Goal: Task Accomplishment & Management: Use online tool/utility

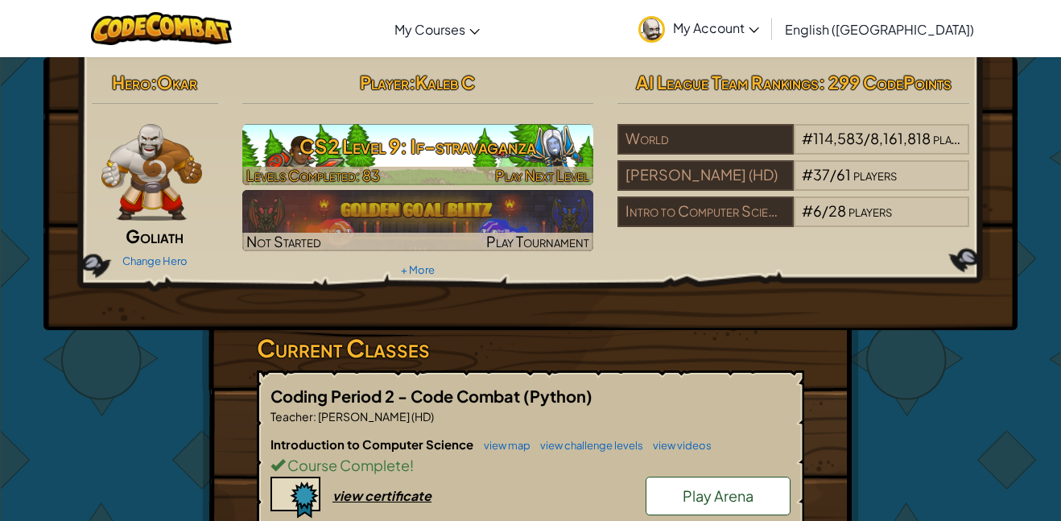
click at [558, 167] on span "Play Next Level" at bounding box center [542, 175] width 94 height 19
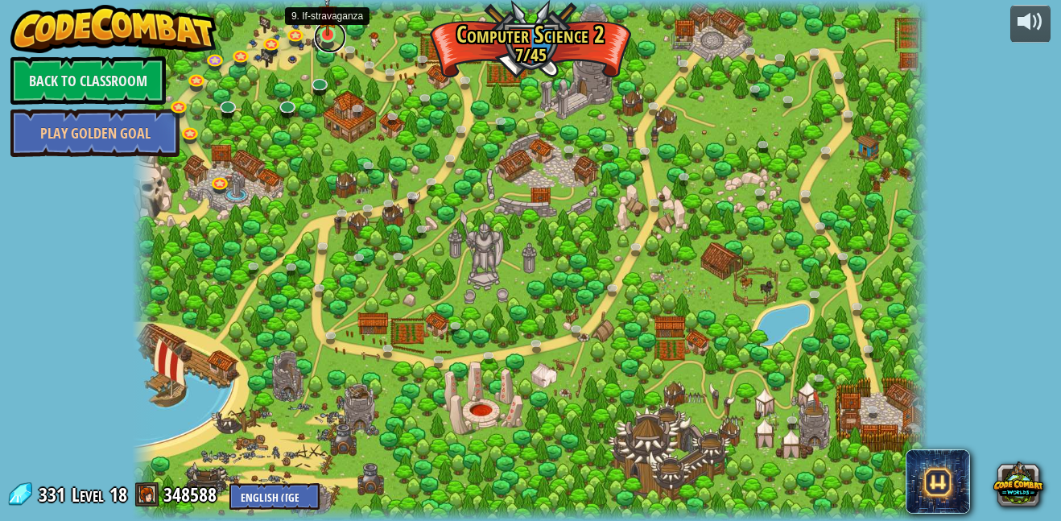
click at [337, 40] on link at bounding box center [330, 37] width 32 height 32
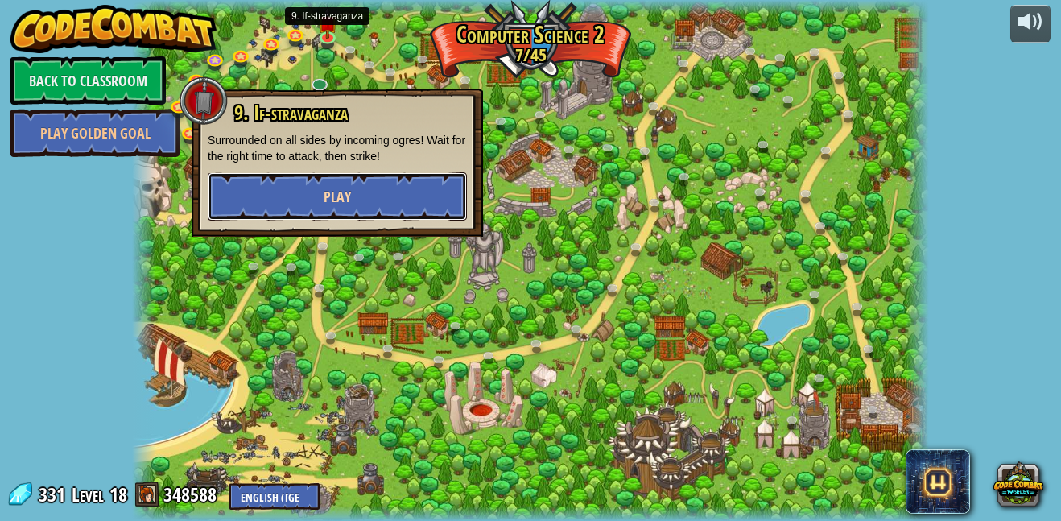
click at [338, 181] on button "Play" at bounding box center [337, 196] width 259 height 48
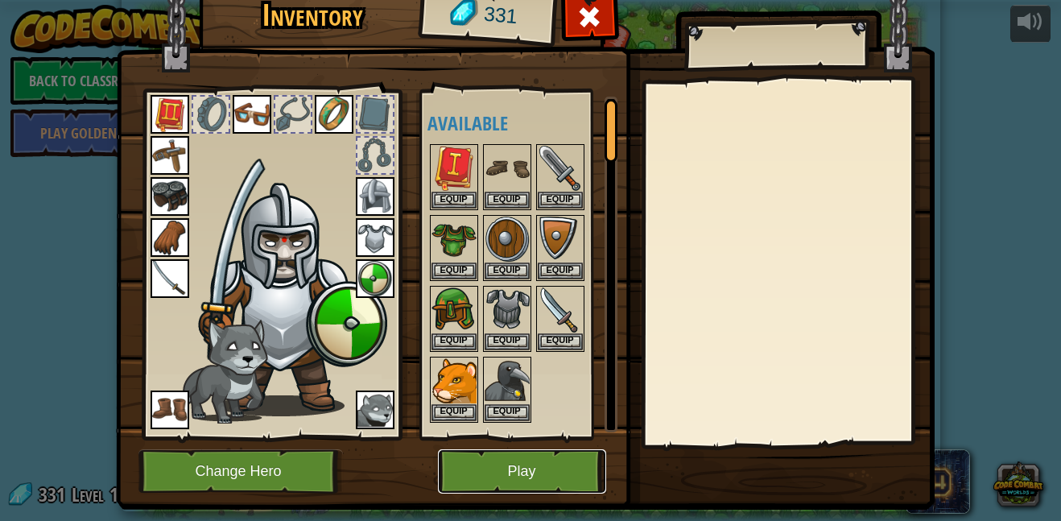
click at [532, 464] on button "Play" at bounding box center [522, 471] width 168 height 44
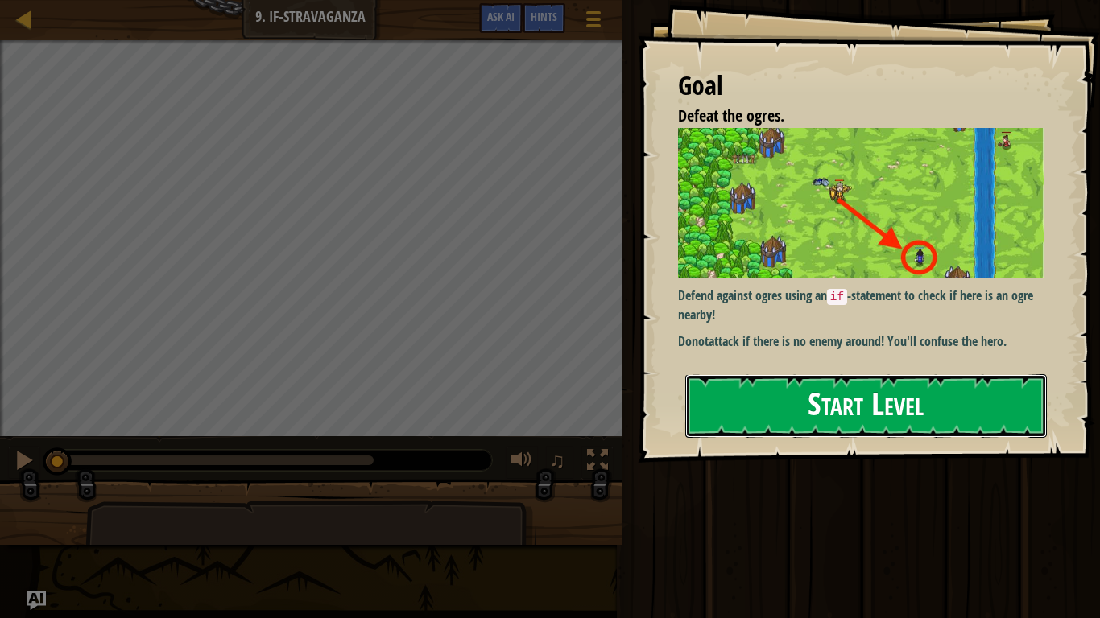
click at [750, 407] on button "Start Level" at bounding box center [865, 406] width 361 height 64
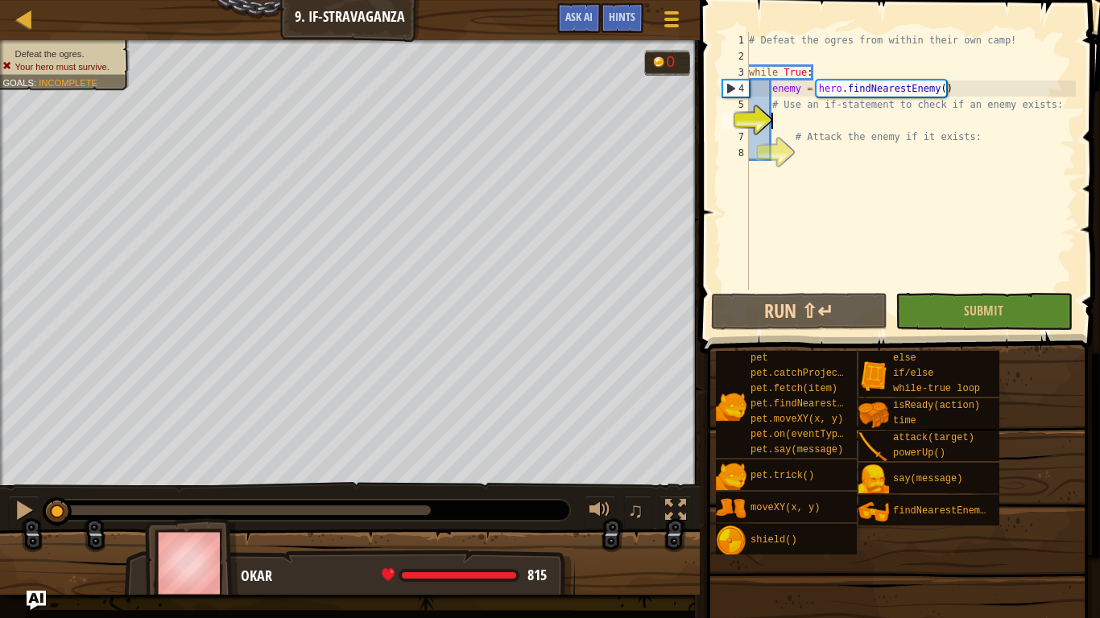
click at [800, 119] on div "# Defeat the ogres from within their own camp! while True : enemy = hero . find…" at bounding box center [910, 177] width 330 height 290
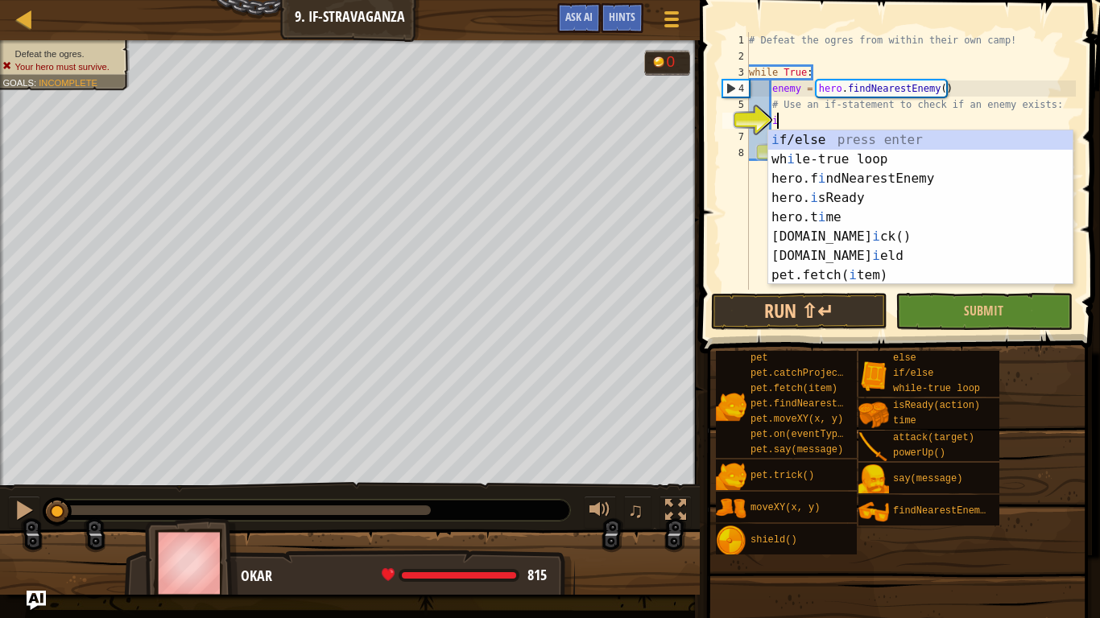
scroll to position [7, 4]
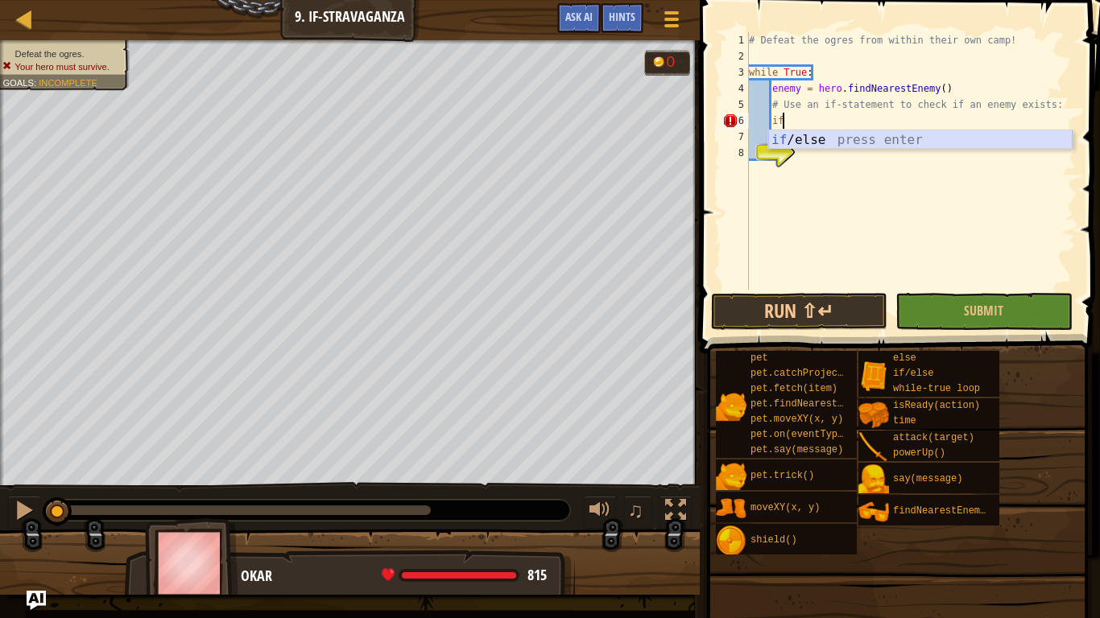
click at [843, 137] on div "if /else press enter" at bounding box center [920, 159] width 304 height 58
type textarea "if enemy:"
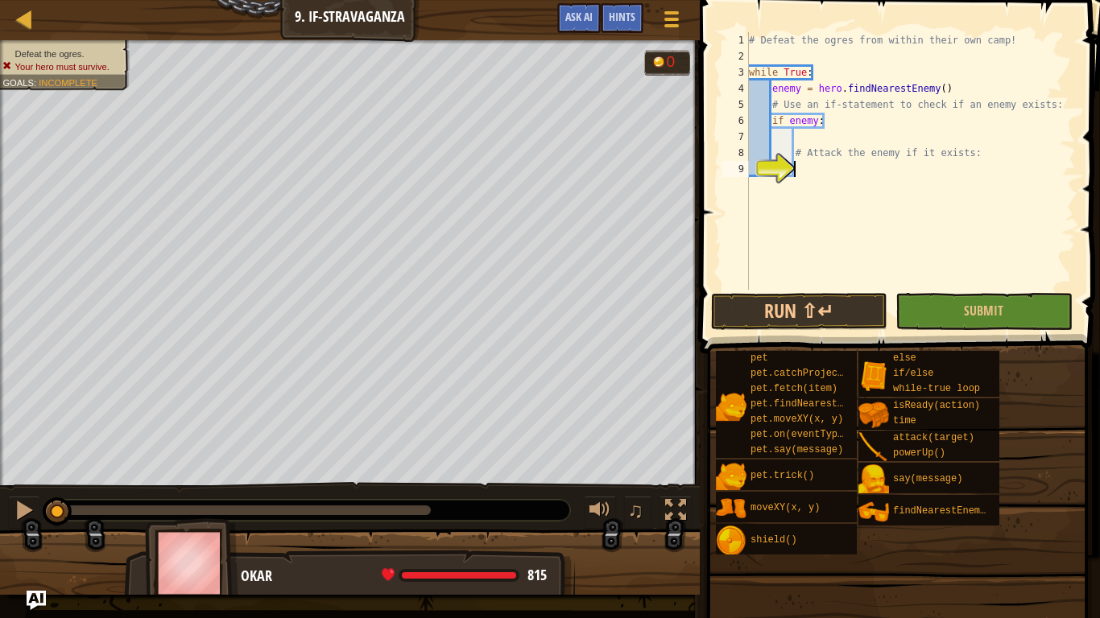
click at [832, 171] on div "# Defeat the ogres from within their own camp! while True : enemy = hero . find…" at bounding box center [910, 177] width 330 height 290
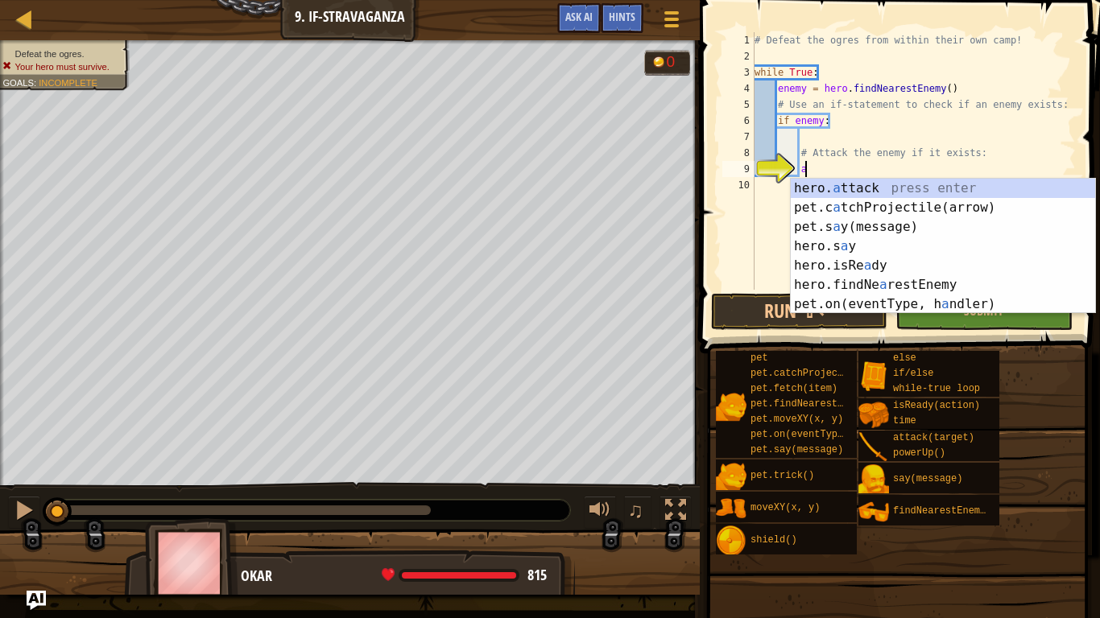
scroll to position [7, 6]
click at [991, 182] on div "hero. a ttack press enter pet.c a tchProjectile(arrow) press enter pet.s a y(me…" at bounding box center [942, 266] width 304 height 174
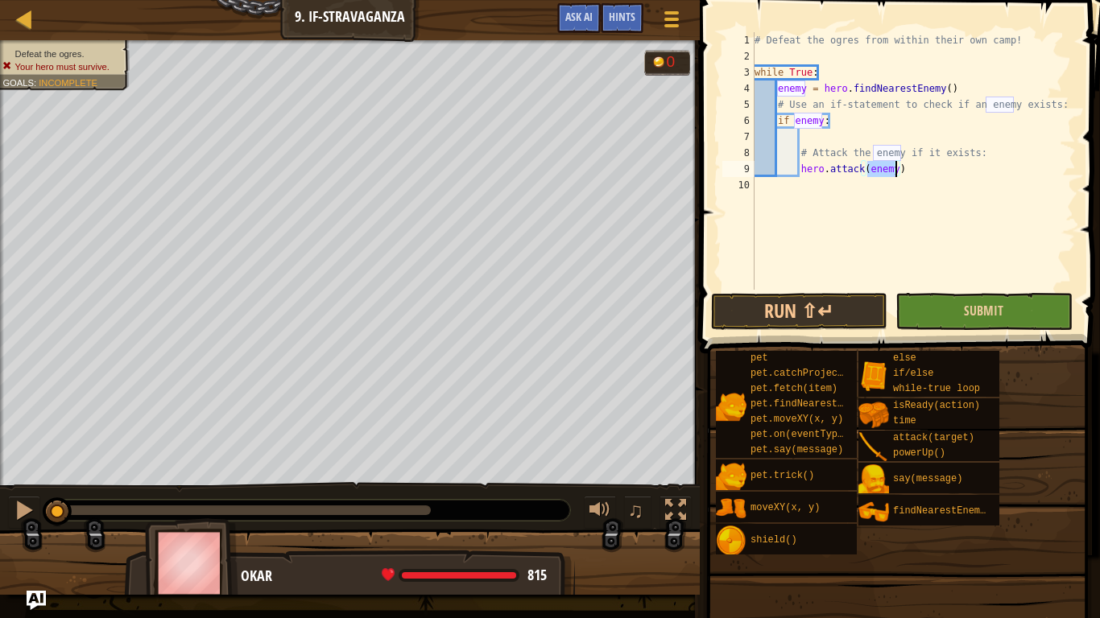
type textarea "hero.attack(enemy)"
click at [943, 308] on button "Submit" at bounding box center [983, 311] width 176 height 37
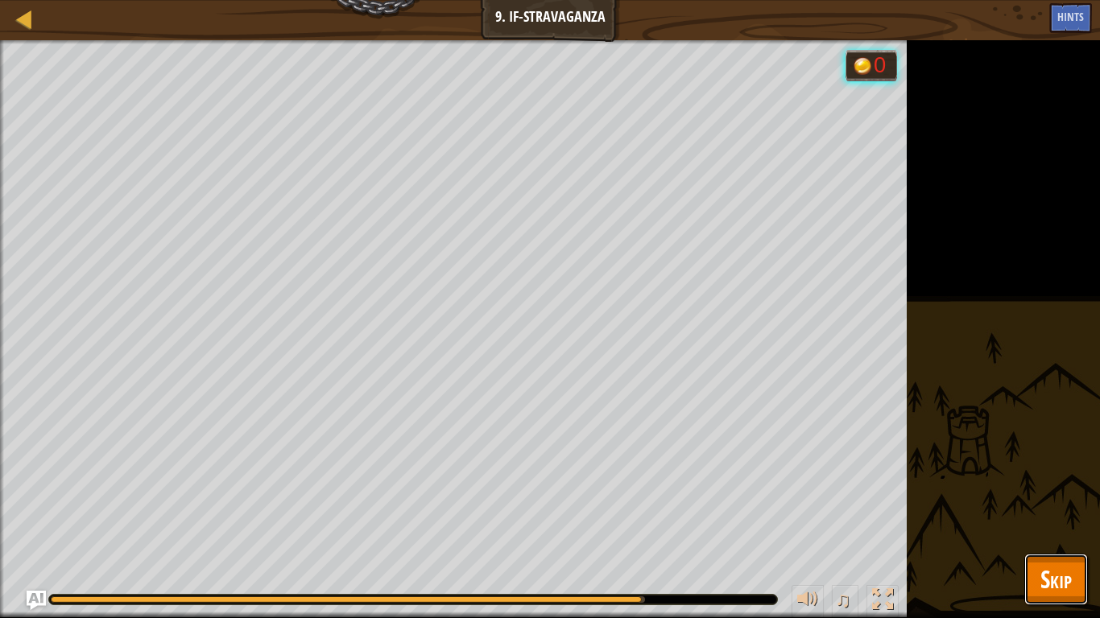
click at [1060, 520] on span "Skip" at bounding box center [1055, 579] width 31 height 33
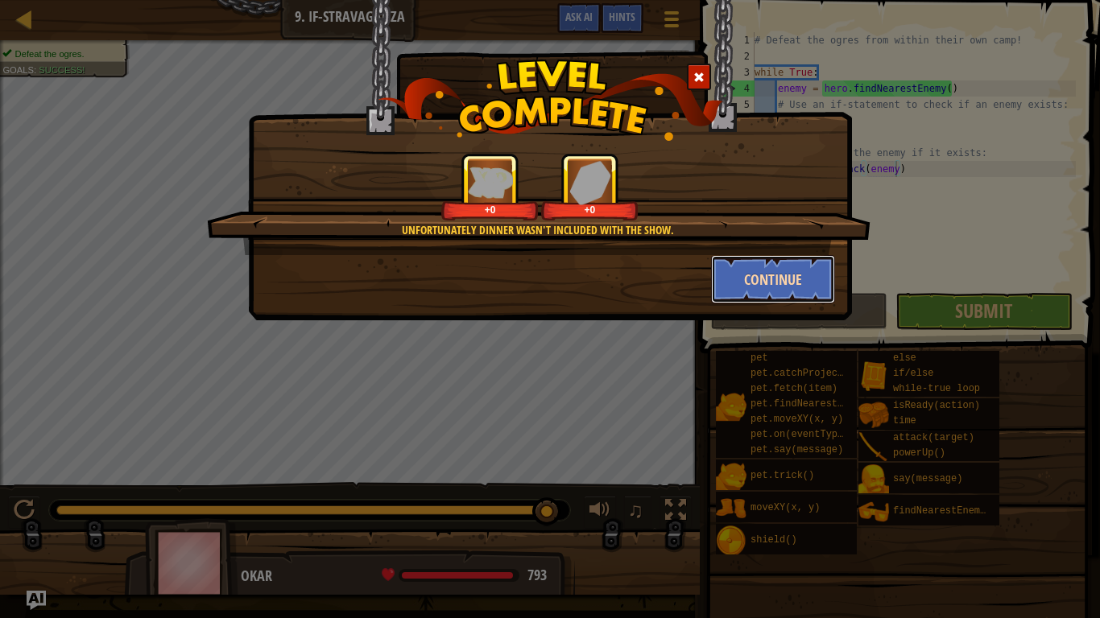
click at [765, 270] on button "Continue" at bounding box center [773, 279] width 125 height 48
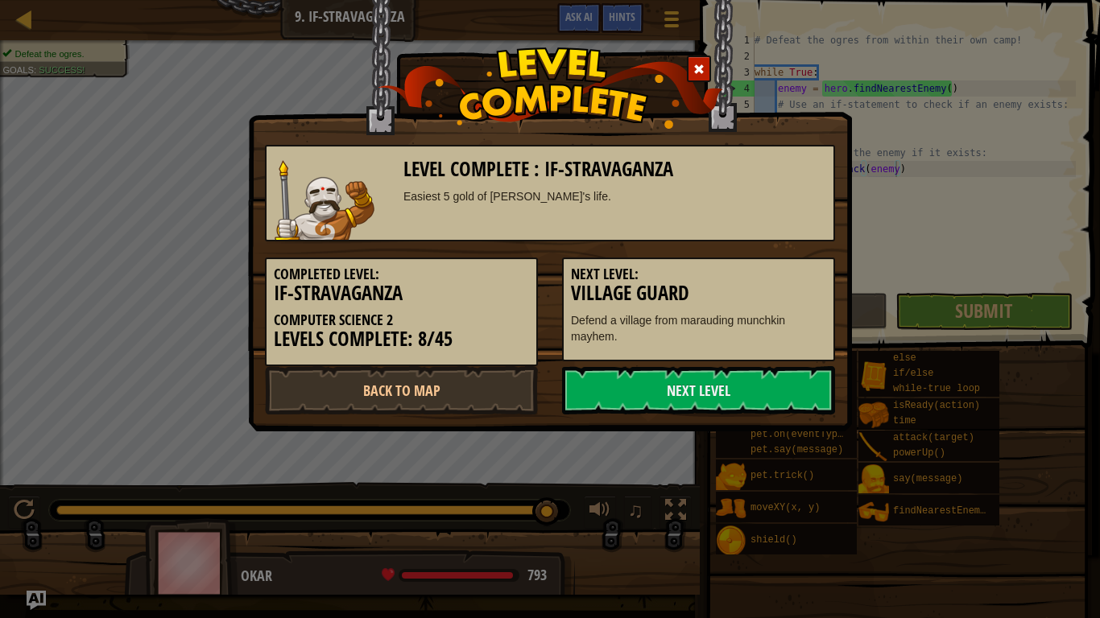
click at [774, 284] on h3 "Village Guard" at bounding box center [698, 294] width 255 height 22
click at [703, 382] on link "Next Level" at bounding box center [698, 390] width 273 height 48
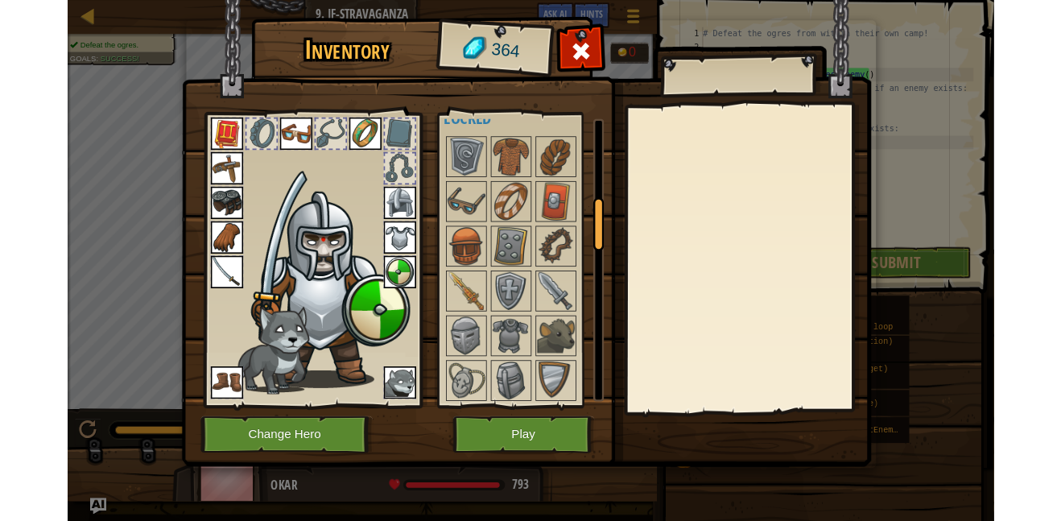
scroll to position [518, 0]
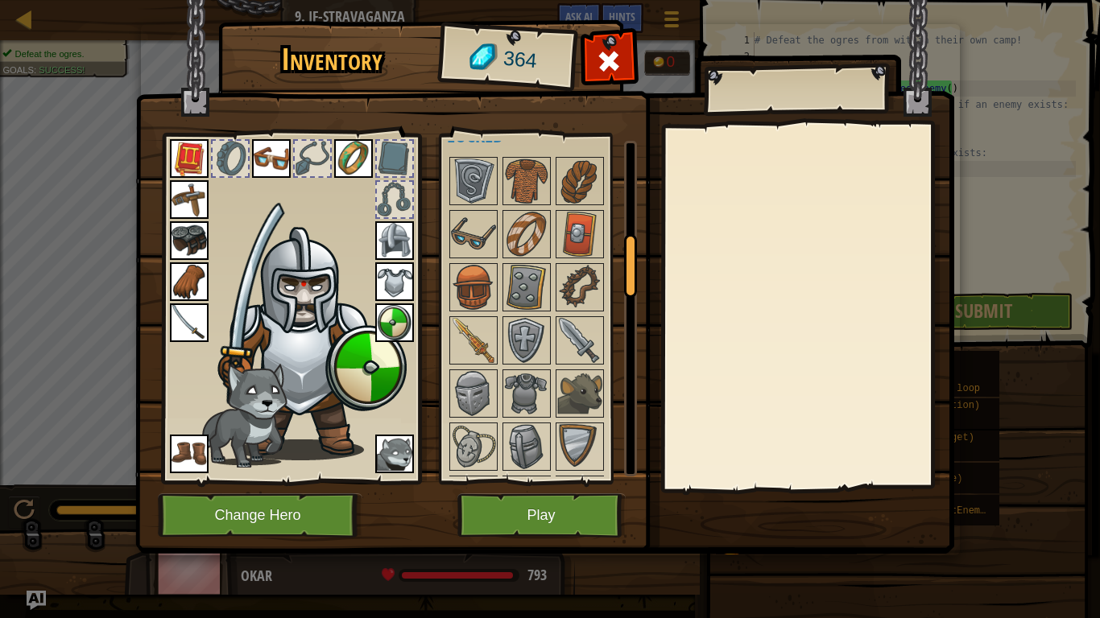
drag, startPoint x: 629, startPoint y: 173, endPoint x: 633, endPoint y: 262, distance: 88.6
click at [633, 262] on div at bounding box center [630, 266] width 13 height 64
click at [544, 504] on button "Play" at bounding box center [541, 515] width 168 height 44
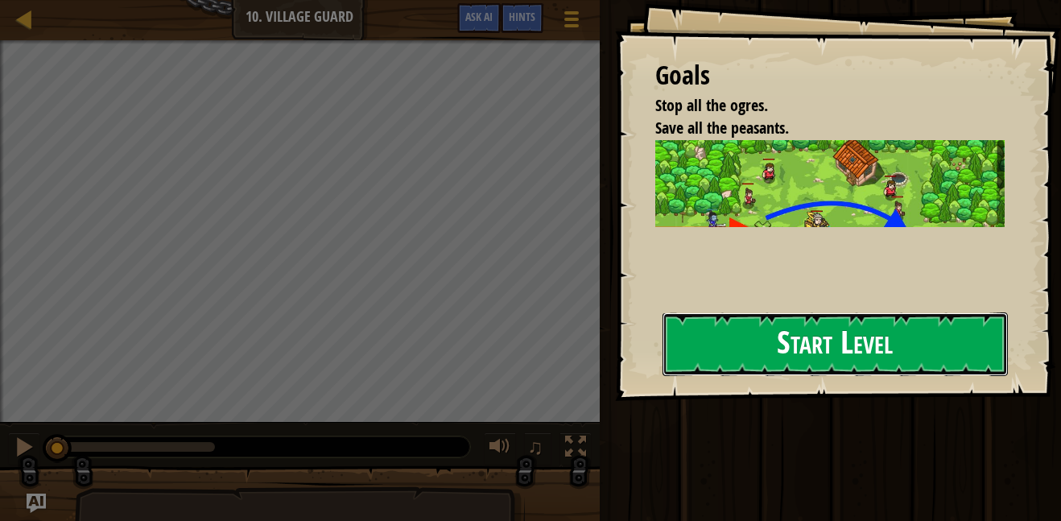
click at [738, 335] on button "Start Level" at bounding box center [834, 344] width 345 height 64
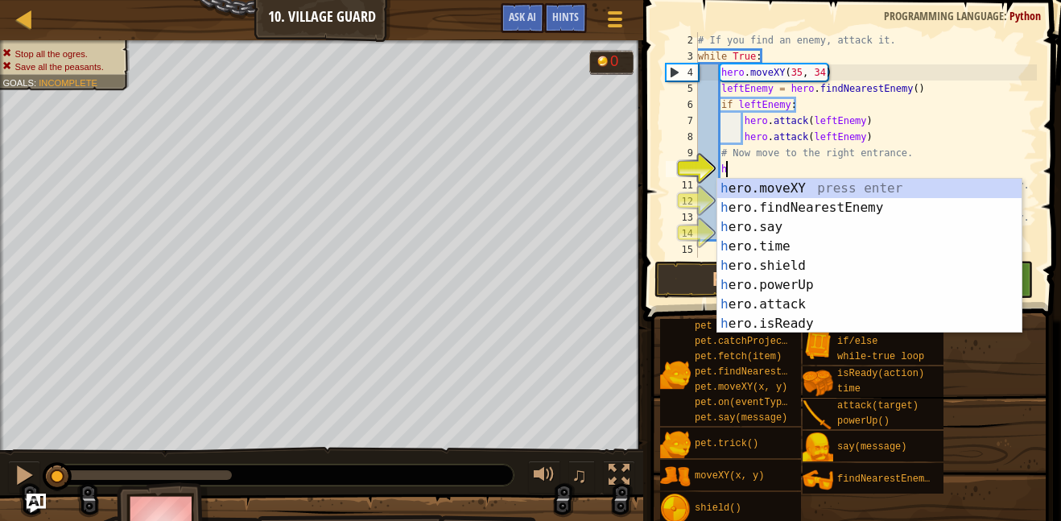
scroll to position [7, 3]
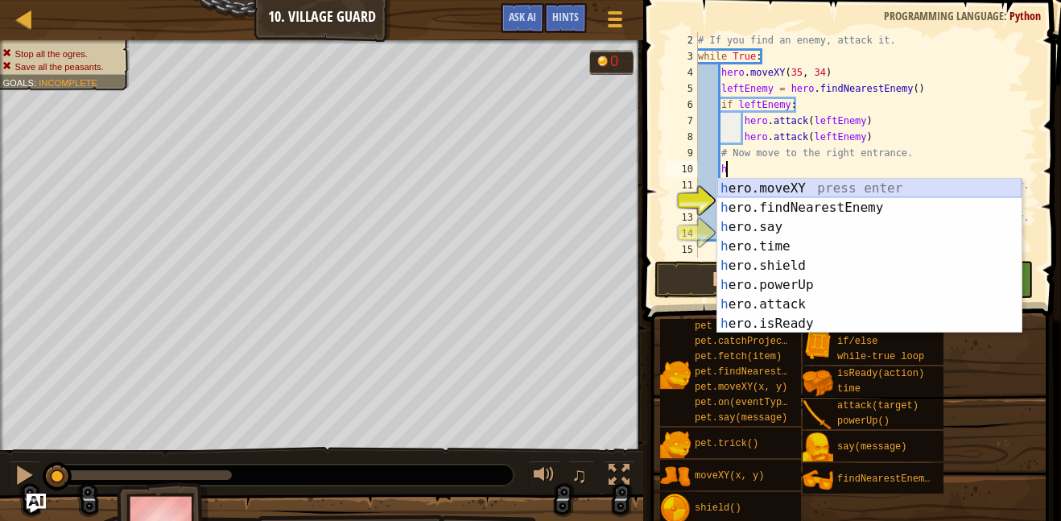
click at [823, 188] on div "h ero.moveXY press enter h ero.findNearestEnemy press enter h ero.say press ent…" at bounding box center [869, 275] width 304 height 193
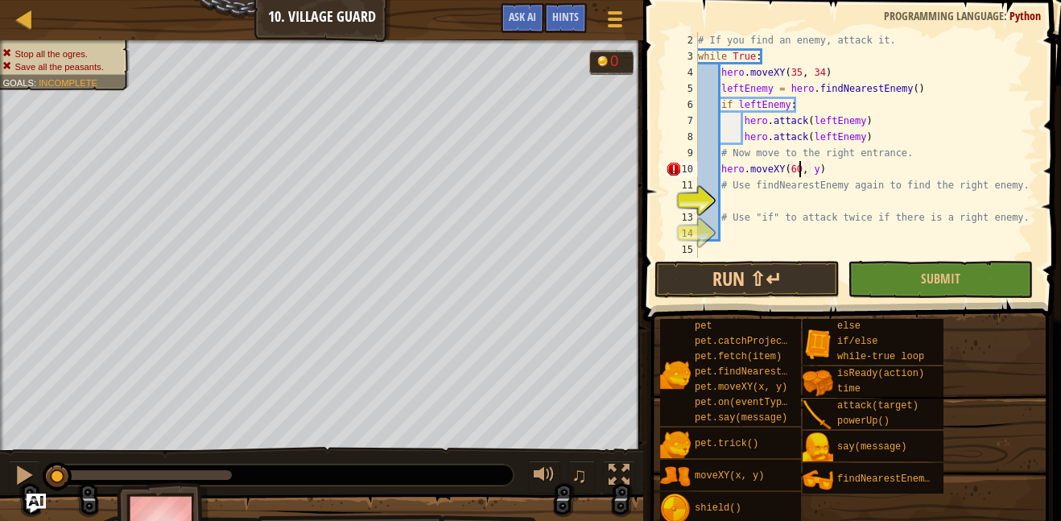
scroll to position [7, 15]
type textarea "hero.moveXY(60, 31)"
click at [812, 204] on div "# If you find an enemy, attack it. while True : hero . moveXY ( 35 , 34 ) leftE…" at bounding box center [866, 161] width 342 height 258
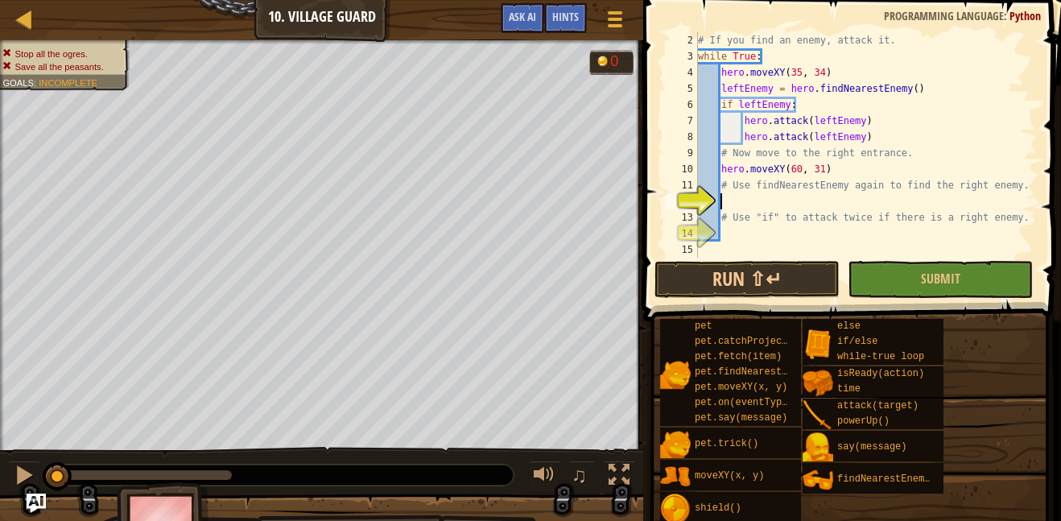
type textarea "f"
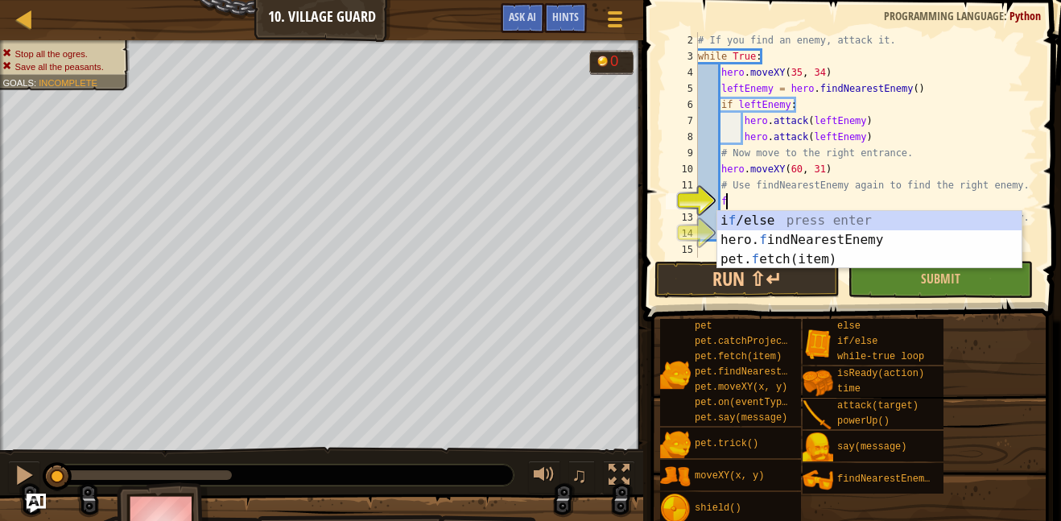
scroll to position [7, 3]
click at [849, 239] on div "i f /else press enter hero. f indNearestEnemy press enter pet. f etch(item) pre…" at bounding box center [869, 259] width 304 height 97
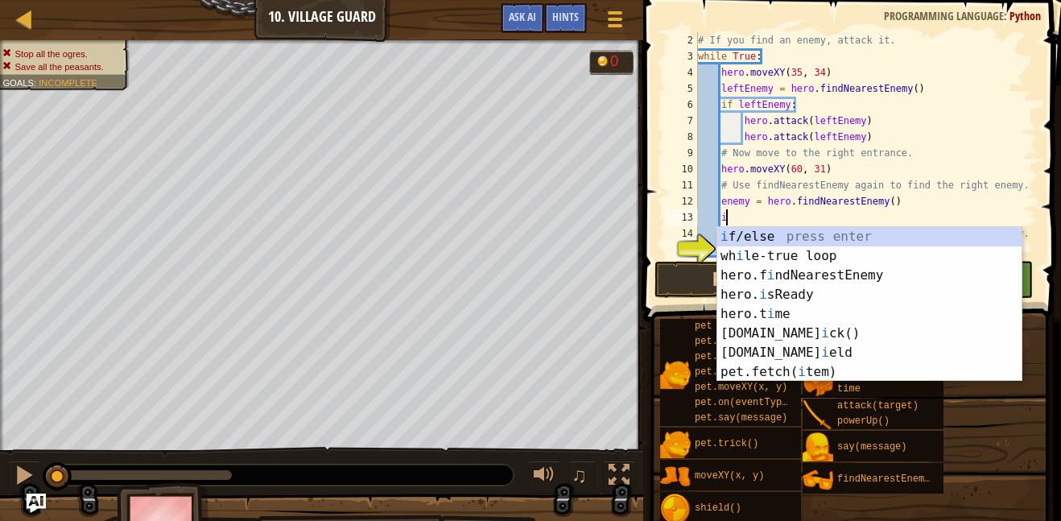
scroll to position [7, 4]
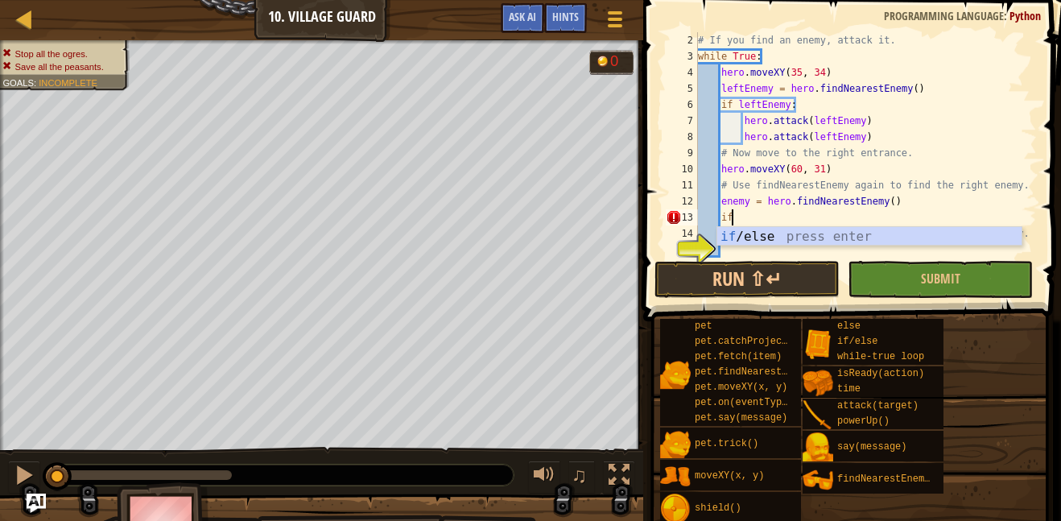
click at [1060, 96] on span at bounding box center [853, 137] width 431 height 369
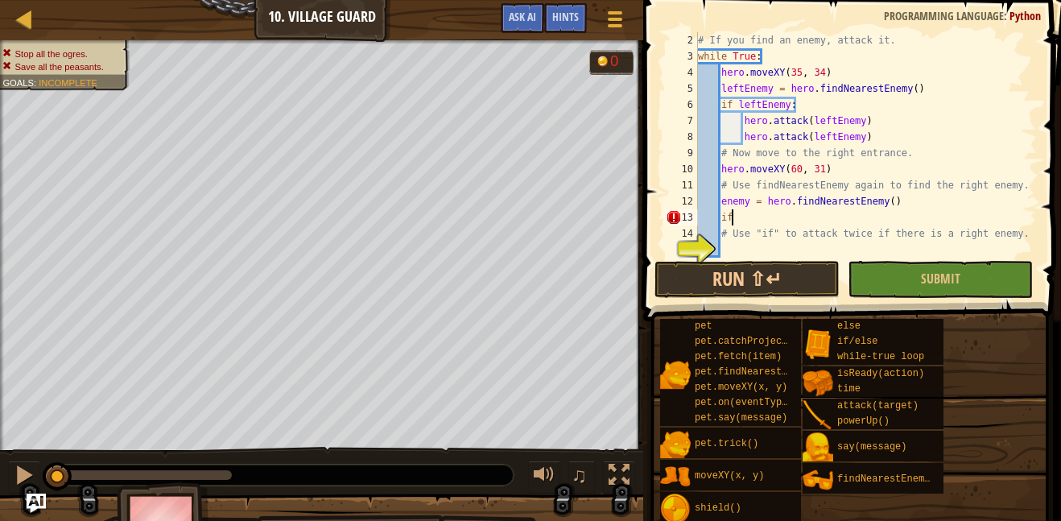
click at [764, 215] on div "# If you find an enemy, attack it. while True : hero . moveXY ( 35 , 34 ) leftE…" at bounding box center [866, 161] width 342 height 258
type textarea "i"
click at [889, 203] on div "# If you find an enemy, attack it. while True : hero . moveXY ( 35 , 34 ) leftE…" at bounding box center [866, 161] width 342 height 258
click at [743, 199] on div "# If you find an enemy, attack it. while True : hero . moveXY ( 35 , 34 ) leftE…" at bounding box center [866, 161] width 342 height 258
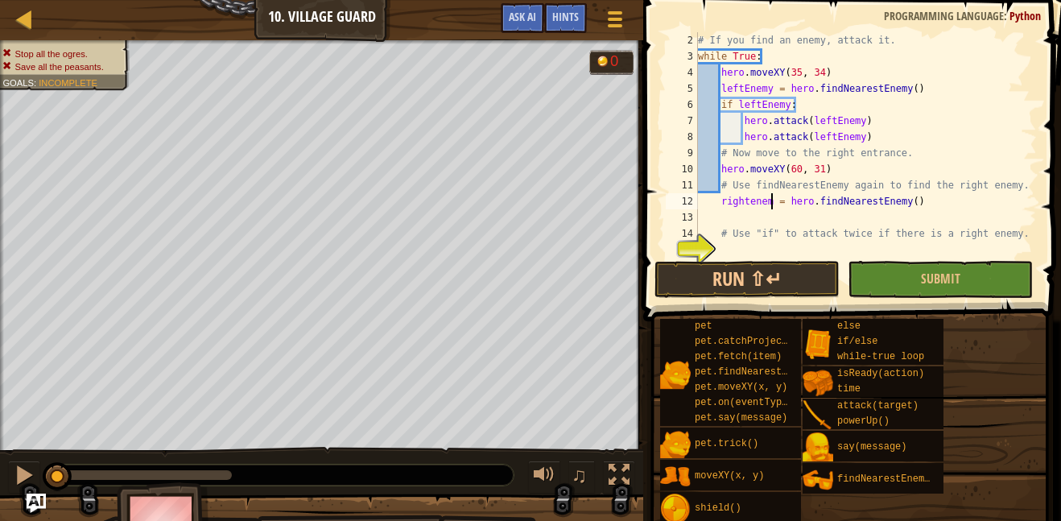
scroll to position [7, 12]
type textarea "rightenemy = hero.findNearestEnemy()"
click at [830, 250] on div "# If you find an enemy, attack it. while True : hero . moveXY ( 35 , 34 ) leftE…" at bounding box center [866, 161] width 342 height 258
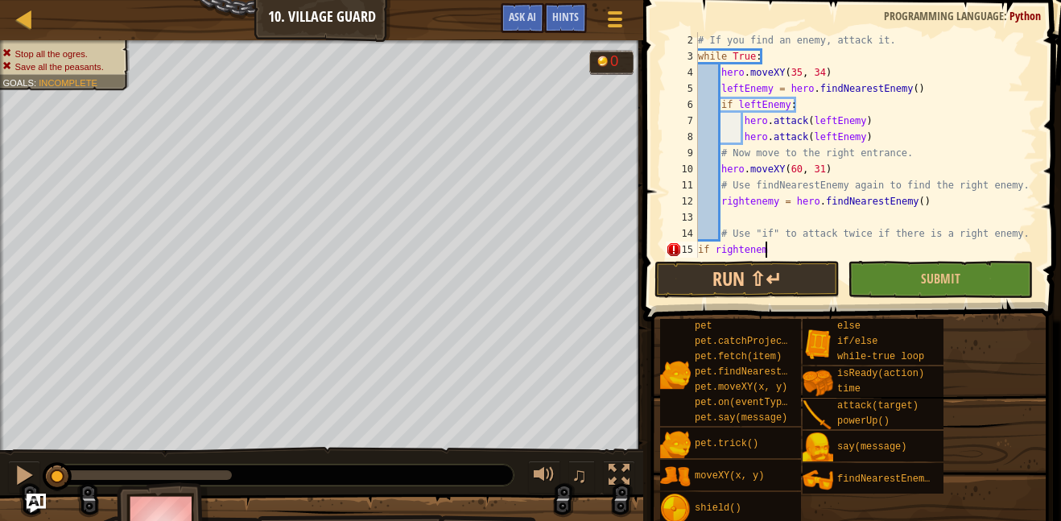
scroll to position [7, 10]
click at [698, 250] on div "# If you find an enemy, attack it. while True : hero . moveXY ( 35 , 34 ) leftE…" at bounding box center [866, 161] width 342 height 258
type textarea "if rightenemy"
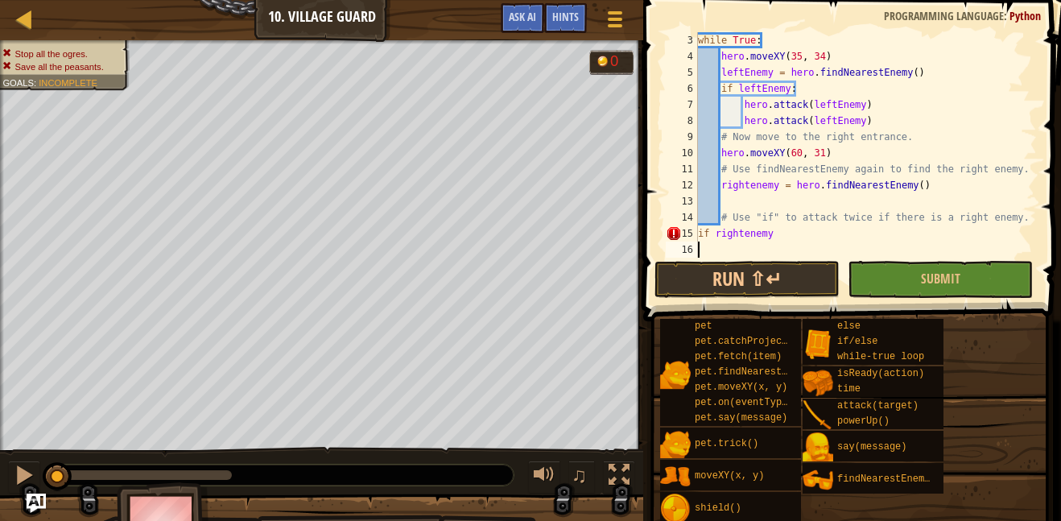
scroll to position [7, 0]
type textarea "if rightenemy:"
click at [701, 230] on div "while True : hero . moveXY ( 35 , 34 ) leftEnemy = hero . findNearestEnemy ( ) …" at bounding box center [866, 161] width 342 height 258
type textarea "if rightenemy:"
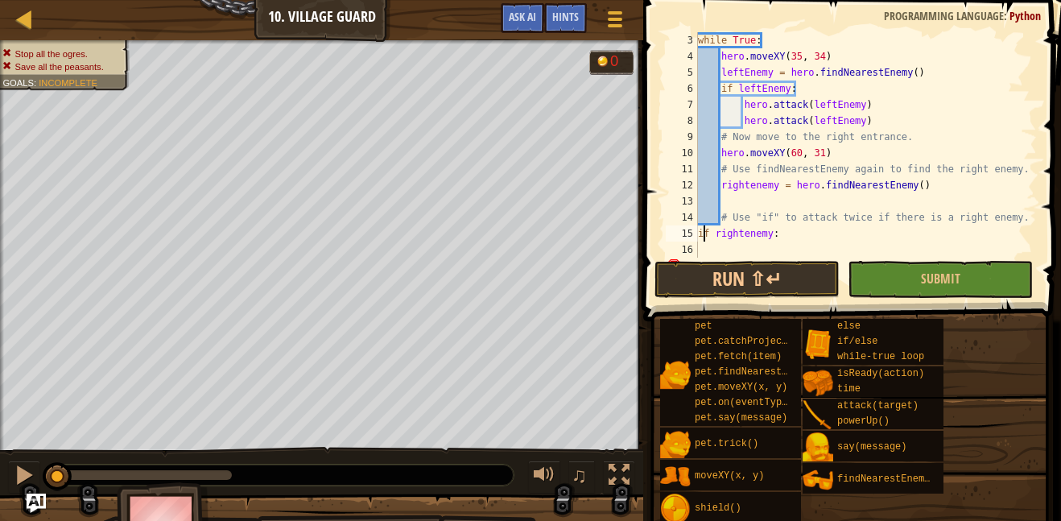
click at [786, 242] on div "while True : hero . moveXY ( 35 , 34 ) leftEnemy = hero . findNearestEnemy ( ) …" at bounding box center [866, 161] width 342 height 258
click at [788, 236] on div "while True : hero . moveXY ( 35 , 34 ) leftEnemy = hero . findNearestEnemy ( ) …" at bounding box center [866, 161] width 342 height 258
type textarea "if rightenemy:"
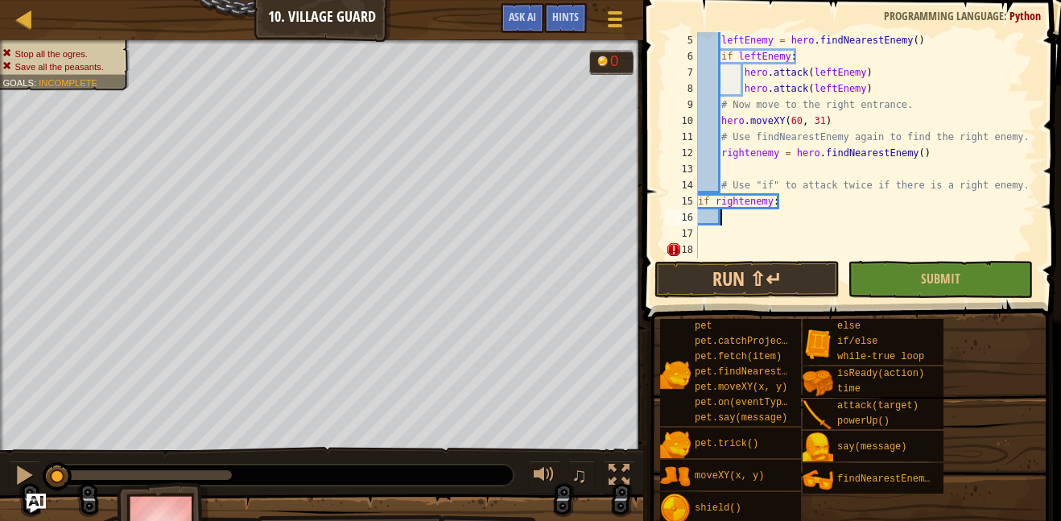
click at [752, 217] on div "leftEnemy = hero . findNearestEnemy ( ) if leftEnemy : hero . attack ( leftEnem…" at bounding box center [866, 161] width 342 height 258
drag, startPoint x: 716, startPoint y: 200, endPoint x: 770, endPoint y: 201, distance: 53.9
click at [770, 201] on div "leftEnemy = hero . findNearestEnemy ( ) if leftEnemy : hero . attack ( leftEnem…" at bounding box center [866, 161] width 342 height 258
type textarea "if rightenemy:"
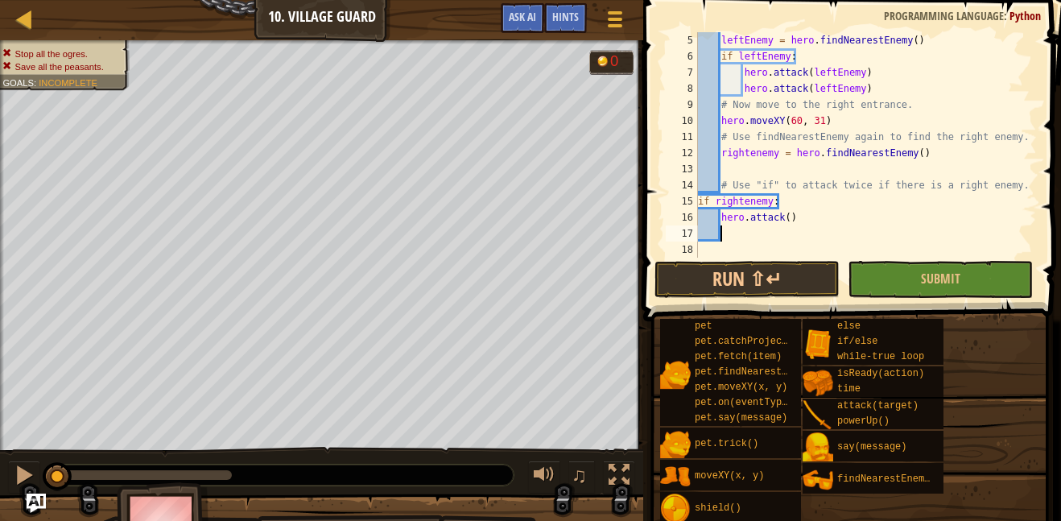
click at [864, 232] on div "leftEnemy = hero . findNearestEnemy ( ) if leftEnemy : hero . attack ( leftEnem…" at bounding box center [866, 161] width 342 height 258
click at [788, 218] on div "leftEnemy = hero . findNearestEnemy ( ) if leftEnemy : hero . attack ( leftEnem…" at bounding box center [866, 161] width 342 height 258
paste textarea "rightenemy"
click at [757, 218] on div "leftEnemy = hero . findNearestEnemy ( ) if leftEnemy : hero . attack ( leftEnem…" at bounding box center [866, 161] width 342 height 258
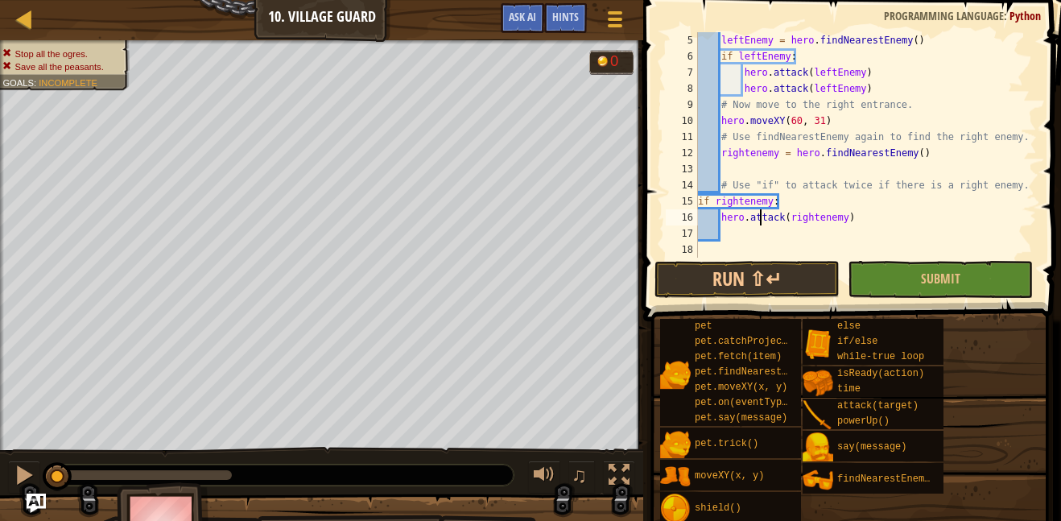
click at [757, 218] on div "leftEnemy = hero . findNearestEnemy ( ) if leftEnemy : hero . attack ( leftEnem…" at bounding box center [866, 161] width 342 height 258
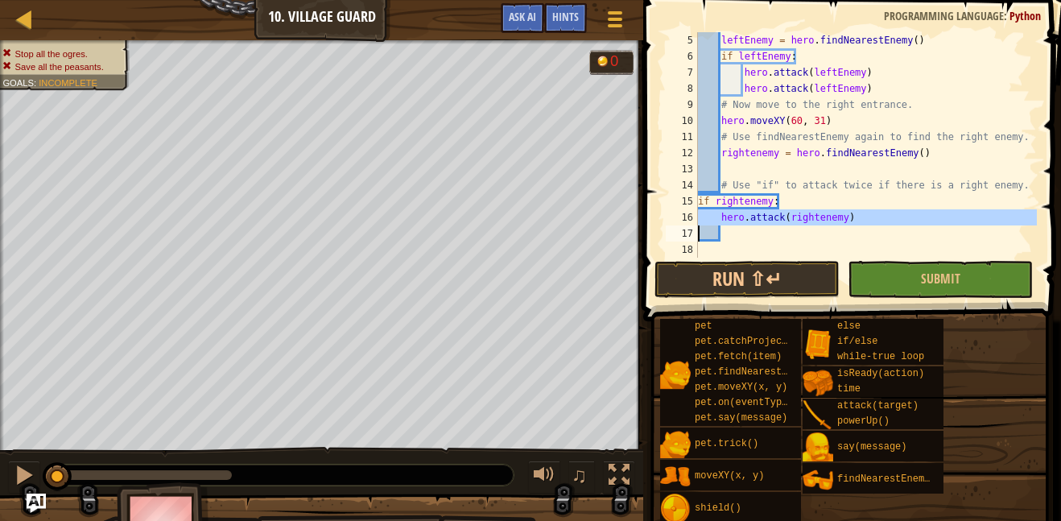
type textarea "hero.attack(rightenemy)"
click at [757, 233] on div "leftEnemy = hero . findNearestEnemy ( ) if leftEnemy : hero . attack ( leftEnem…" at bounding box center [866, 161] width 342 height 258
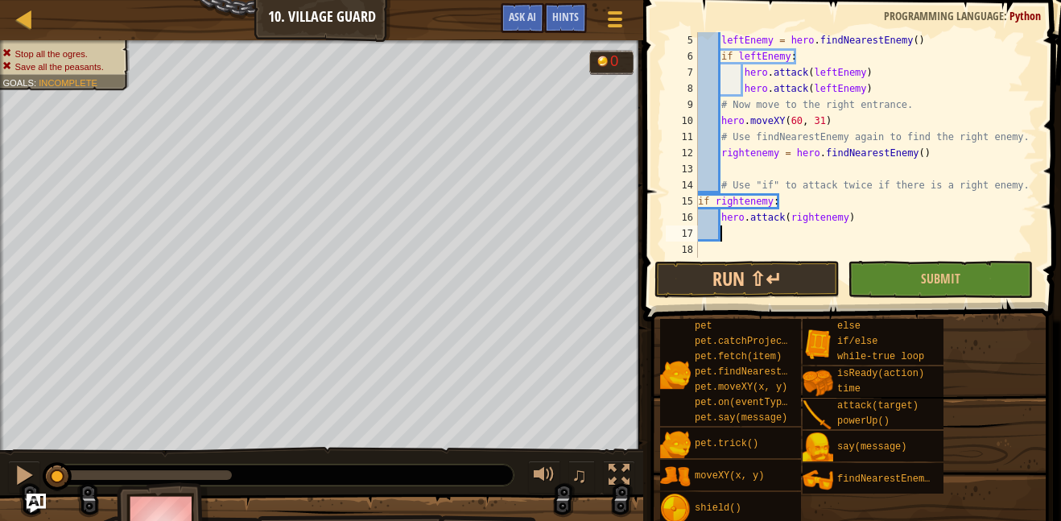
paste textarea
click at [740, 233] on div "leftEnemy = hero . findNearestEnemy ( ) if leftEnemy : hero . attack ( leftEnem…" at bounding box center [866, 161] width 342 height 258
click at [743, 233] on div "leftEnemy = hero . findNearestEnemy ( ) if leftEnemy : hero . attack ( leftEnem…" at bounding box center [866, 161] width 342 height 258
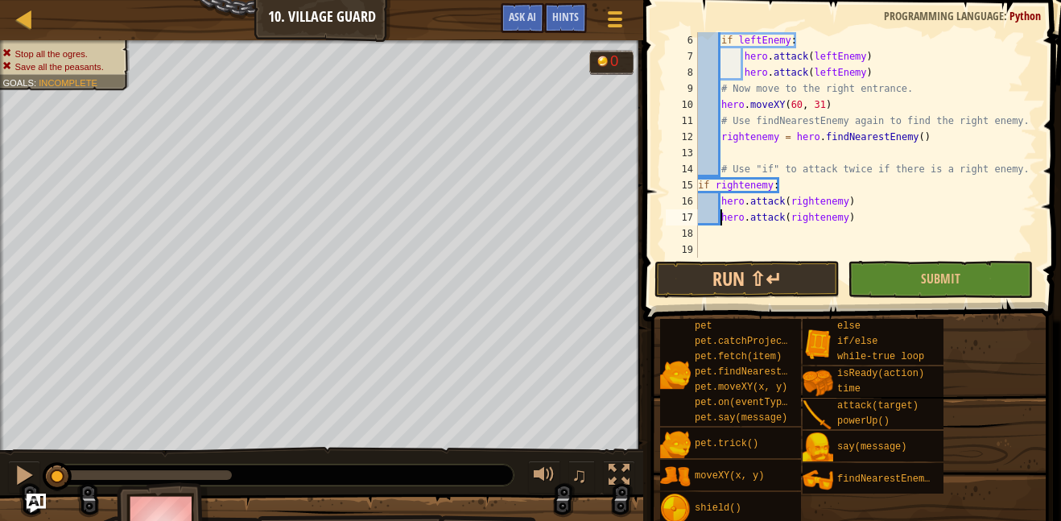
scroll to position [80, 0]
click at [910, 273] on button "Submit" at bounding box center [940, 279] width 185 height 37
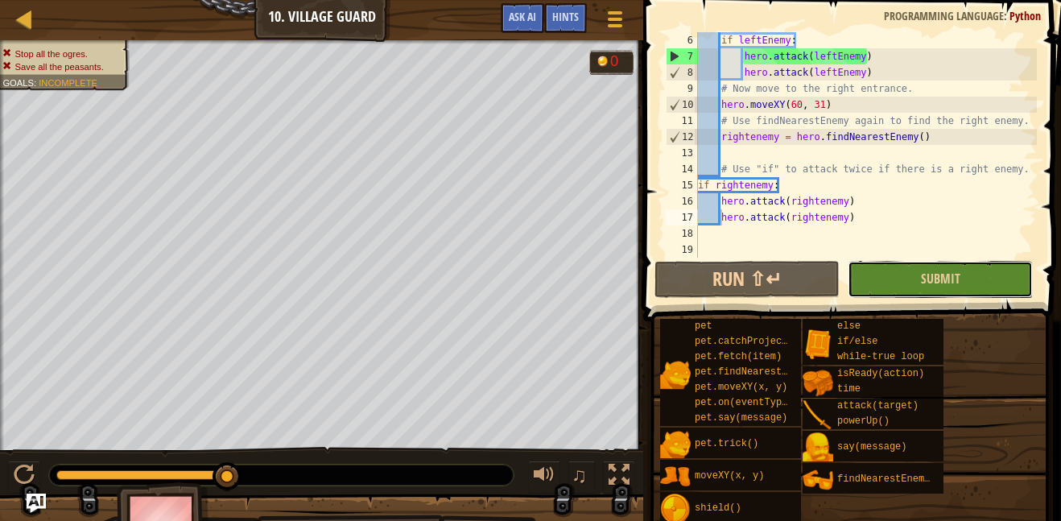
click at [968, 277] on button "Submit" at bounding box center [940, 279] width 185 height 37
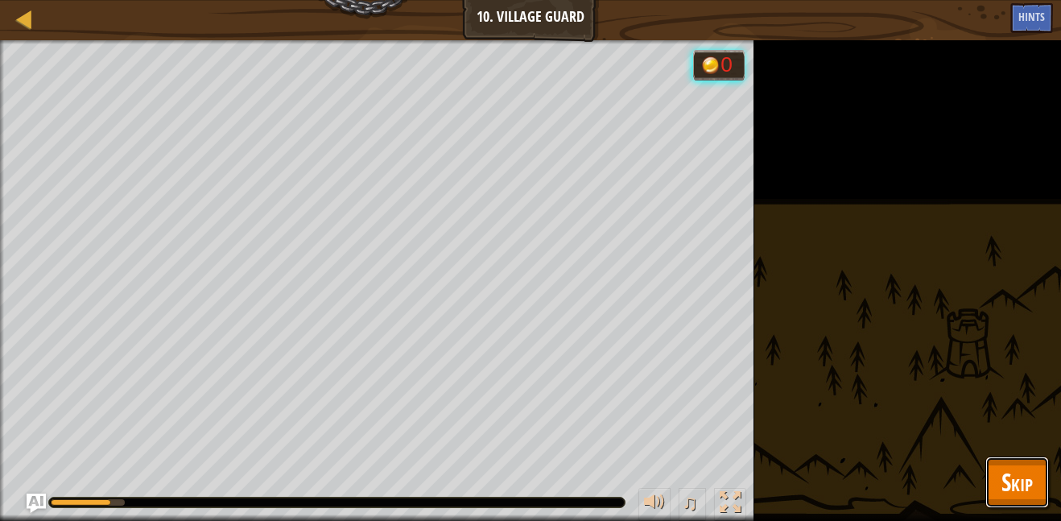
click at [1008, 472] on span "Skip" at bounding box center [1016, 481] width 31 height 33
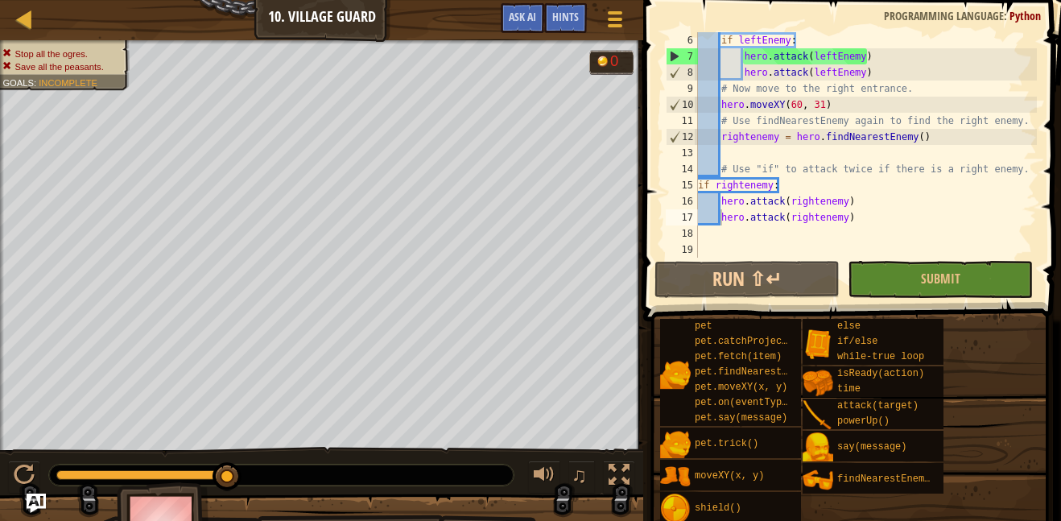
click at [724, 200] on div "if leftEnemy : hero . attack ( leftEnemy ) hero . attack ( leftEnemy ) # Now mo…" at bounding box center [866, 161] width 342 height 258
click at [720, 202] on div "if leftEnemy : hero . attack ( leftEnemy ) hero . attack ( leftEnemy ) # Now mo…" at bounding box center [866, 161] width 342 height 258
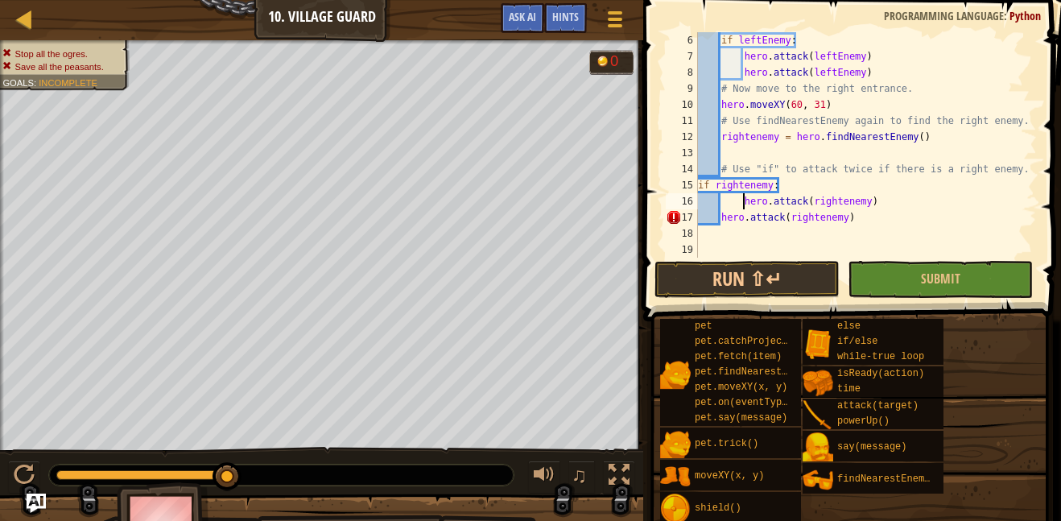
click at [720, 217] on div "if leftEnemy : hero . attack ( leftEnemy ) hero . attack ( leftEnemy ) # Now mo…" at bounding box center [866, 161] width 342 height 258
drag, startPoint x: 861, startPoint y: 219, endPoint x: 913, endPoint y: 188, distance: 60.3
click at [913, 188] on div "if leftEnemy : hero . attack ( leftEnemy ) hero . attack ( leftEnemy ) # Now mo…" at bounding box center [866, 161] width 342 height 258
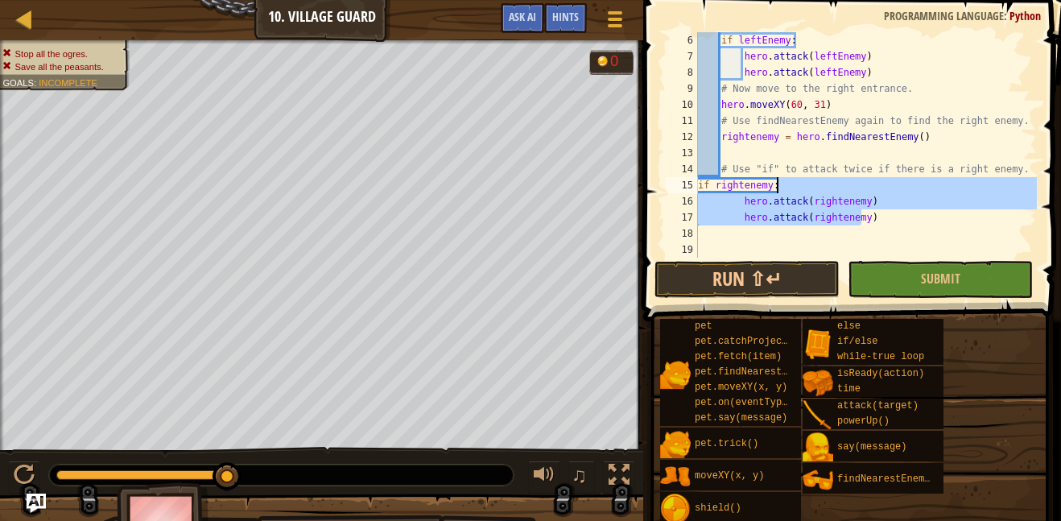
click at [913, 188] on div "if leftEnemy : hero . attack ( leftEnemy ) hero . attack ( leftEnemy ) # Now mo…" at bounding box center [866, 144] width 342 height 225
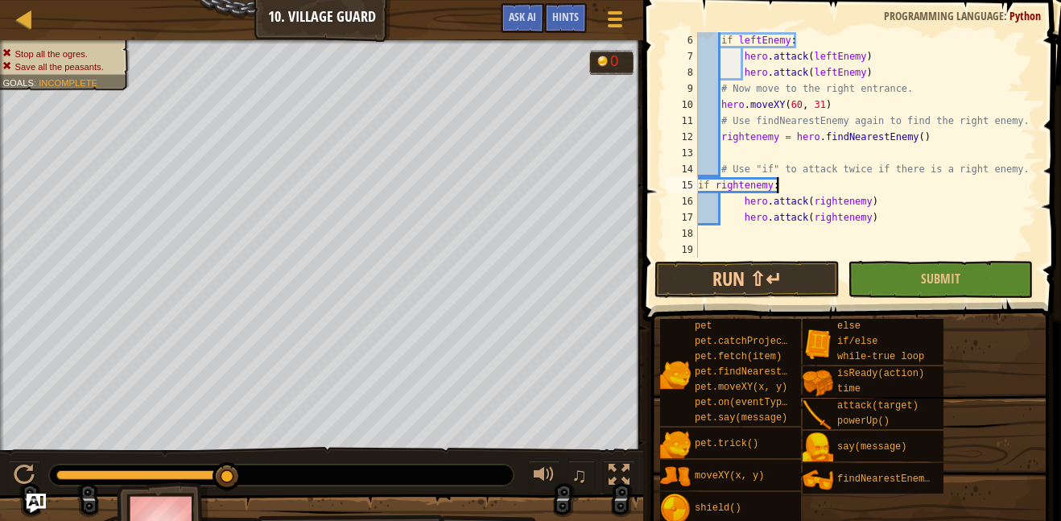
click at [913, 206] on div "if leftEnemy : hero . attack ( leftEnemy ) hero . attack ( leftEnemy ) # Now mo…" at bounding box center [866, 161] width 342 height 258
type textarea "hero.attack(rightenemy)"
click at [893, 219] on div "if leftEnemy : hero . attack ( leftEnemy ) hero . attack ( leftEnemy ) # Now mo…" at bounding box center [866, 161] width 342 height 258
click at [836, 153] on div "if leftEnemy : hero . attack ( leftEnemy ) hero . attack ( leftEnemy ) # Now mo…" at bounding box center [866, 161] width 342 height 258
click at [753, 200] on div "if leftEnemy : hero . attack ( leftEnemy ) hero . attack ( leftEnemy ) # Now mo…" at bounding box center [866, 161] width 342 height 258
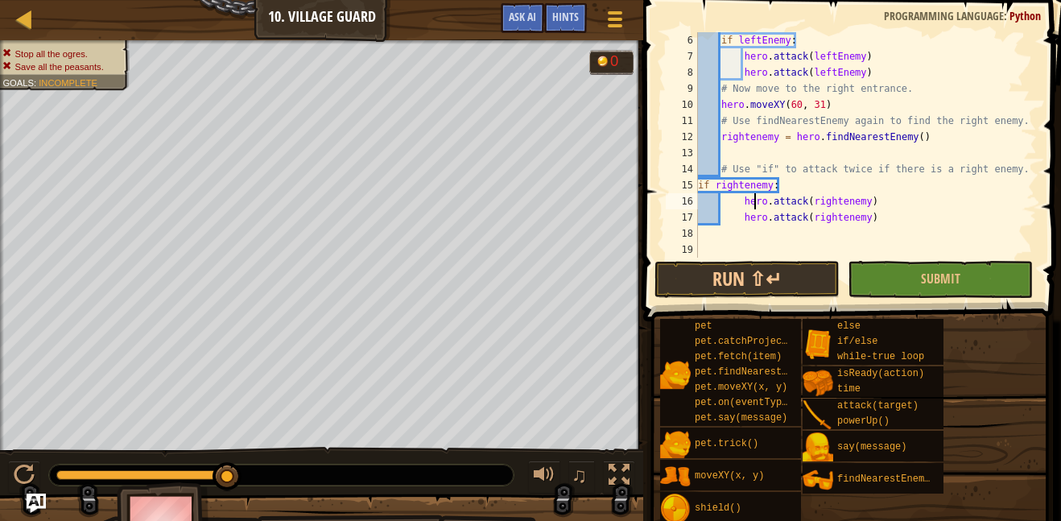
click at [737, 203] on div "if leftEnemy : hero . attack ( leftEnemy ) hero . attack ( leftEnemy ) # Now mo…" at bounding box center [866, 161] width 342 height 258
click at [745, 204] on div "if leftEnemy : hero . attack ( leftEnemy ) hero . attack ( leftEnemy ) # Now mo…" at bounding box center [866, 161] width 342 height 258
type textarea "hero.attack(rightenemy)"
click at [745, 225] on div "if leftEnemy : hero . attack ( leftEnemy ) hero . attack ( leftEnemy ) # Now mo…" at bounding box center [866, 161] width 342 height 258
click at [825, 207] on div "if leftEnemy : hero . attack ( leftEnemy ) hero . attack ( leftEnemy ) # Now mo…" at bounding box center [866, 161] width 342 height 258
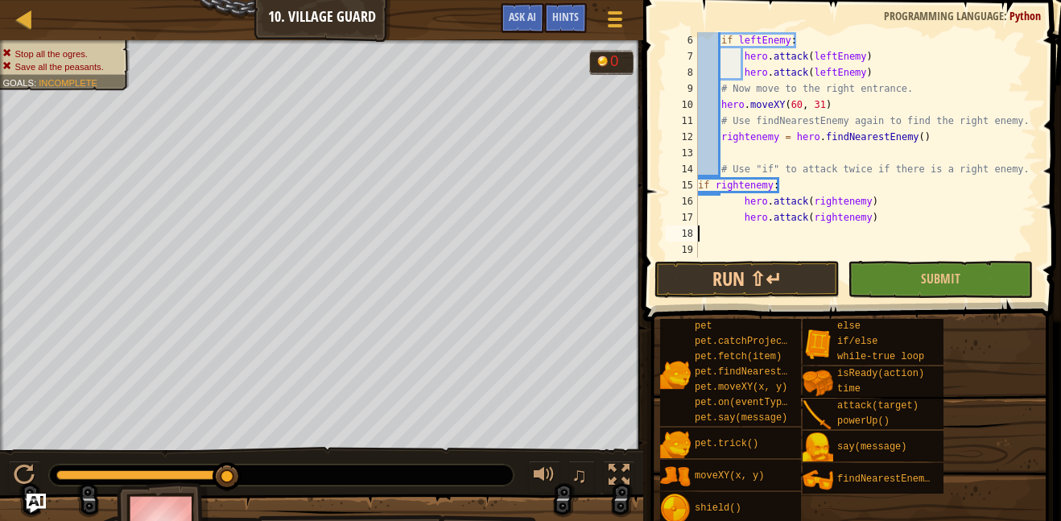
type textarea "hero.attack(rightenemy)"
click at [883, 225] on div "if leftEnemy : hero . attack ( leftEnemy ) hero . attack ( leftEnemy ) # Now mo…" at bounding box center [866, 161] width 342 height 258
click at [883, 214] on div "if leftEnemy : hero . attack ( leftEnemy ) hero . attack ( leftEnemy ) # Now mo…" at bounding box center [866, 161] width 342 height 258
type textarea "hero.attack(rightenemy)"
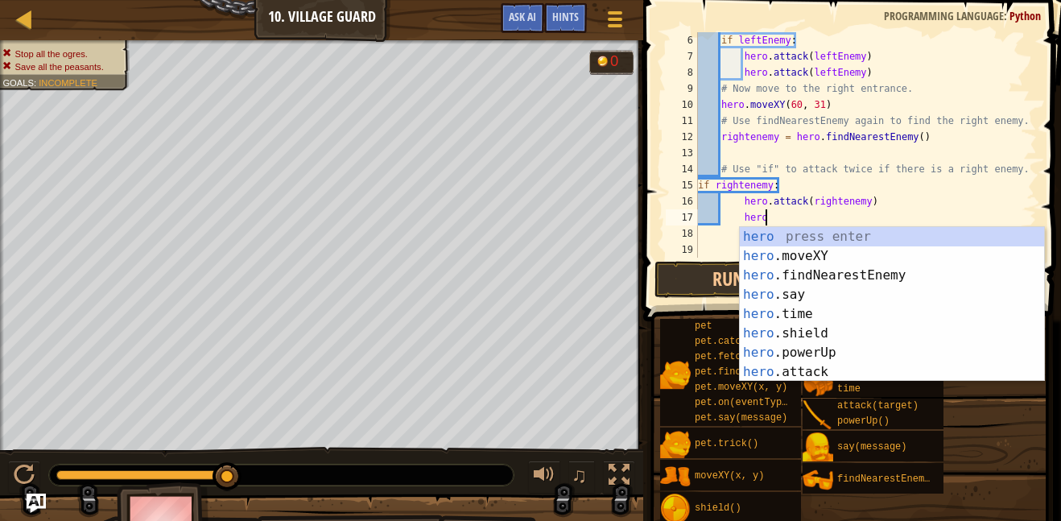
type textarea "h"
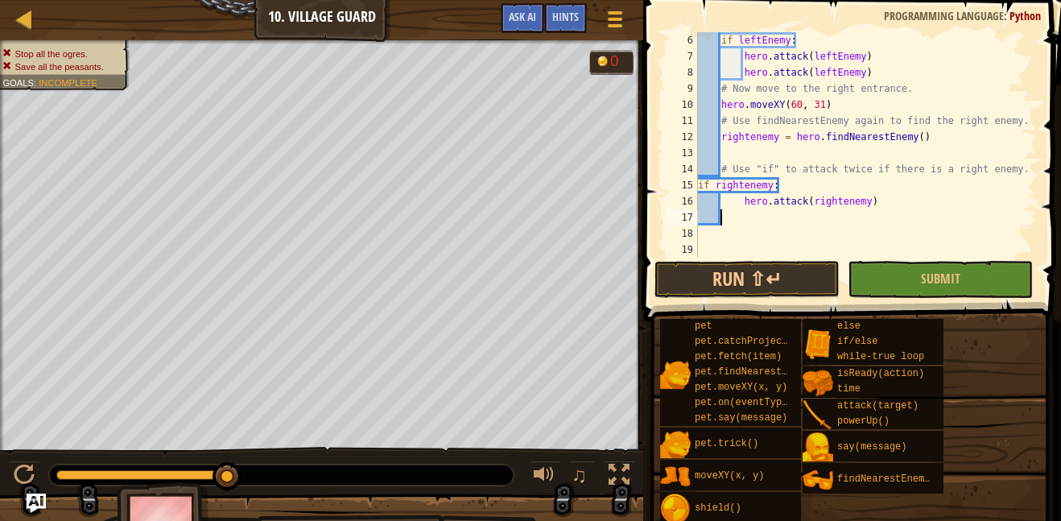
scroll to position [64, 0]
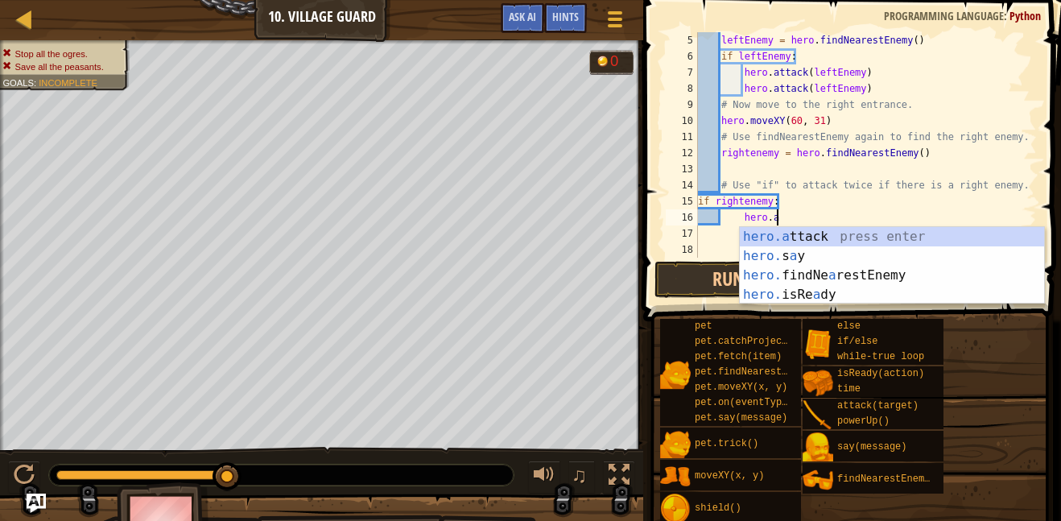
type textarea "h"
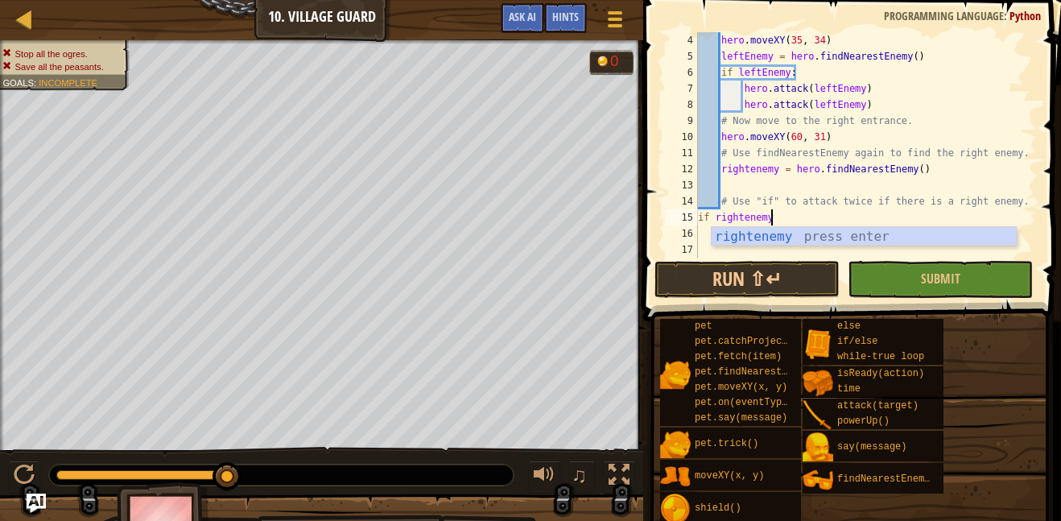
scroll to position [48, 0]
click at [530, 19] on span "Ask AI" at bounding box center [522, 16] width 27 height 15
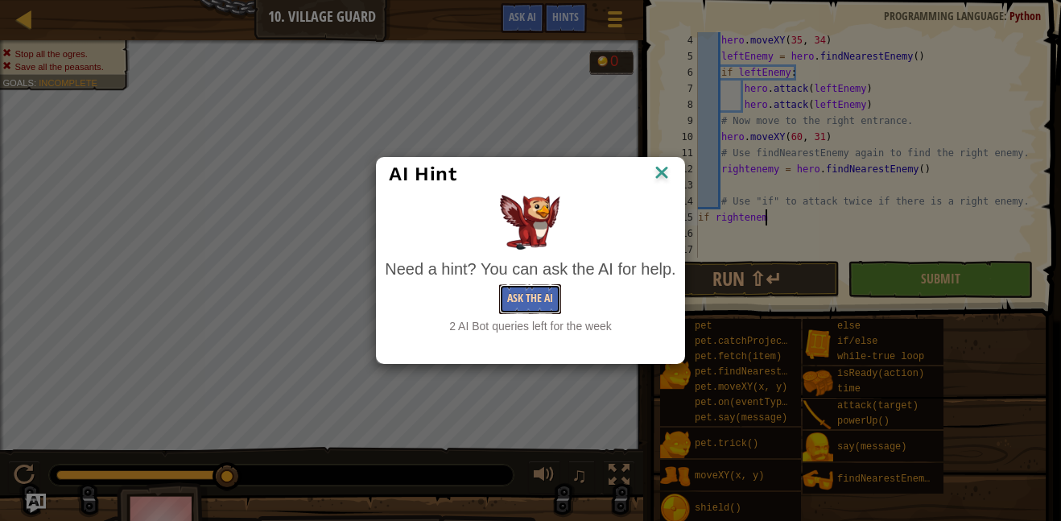
click at [541, 296] on button "Ask the AI" at bounding box center [530, 299] width 62 height 30
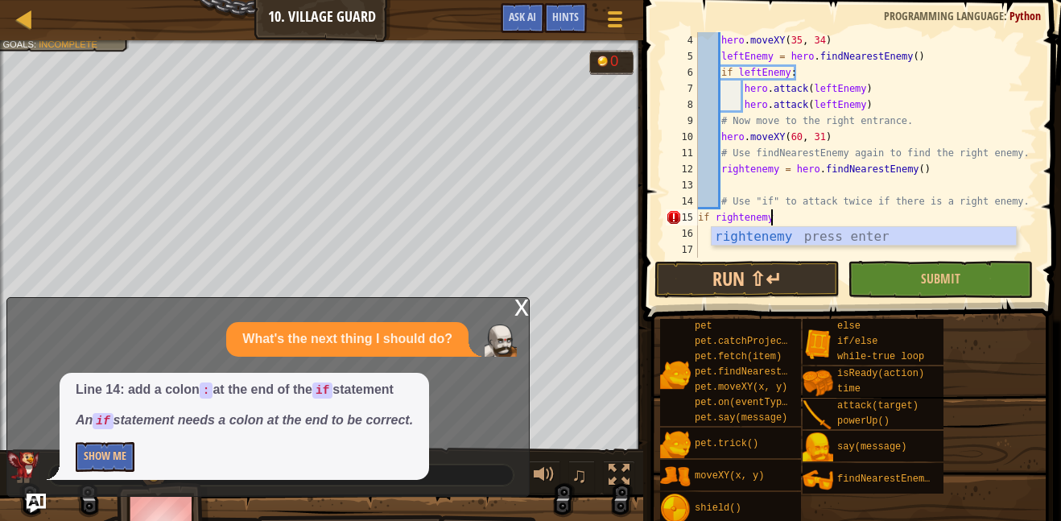
scroll to position [7, 10]
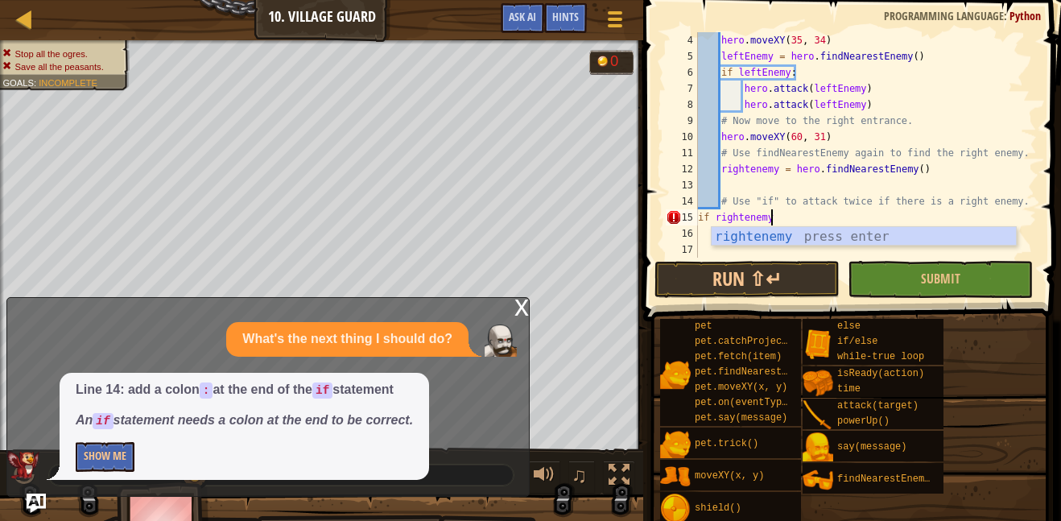
type textarea "if rightenemy:"
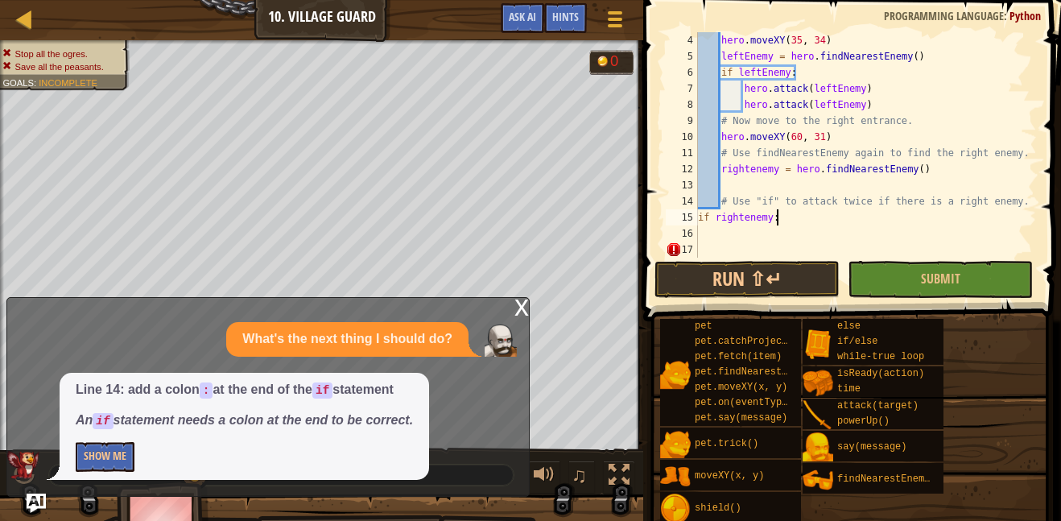
scroll to position [7, 2]
click at [93, 464] on button "Show Me" at bounding box center [105, 457] width 59 height 30
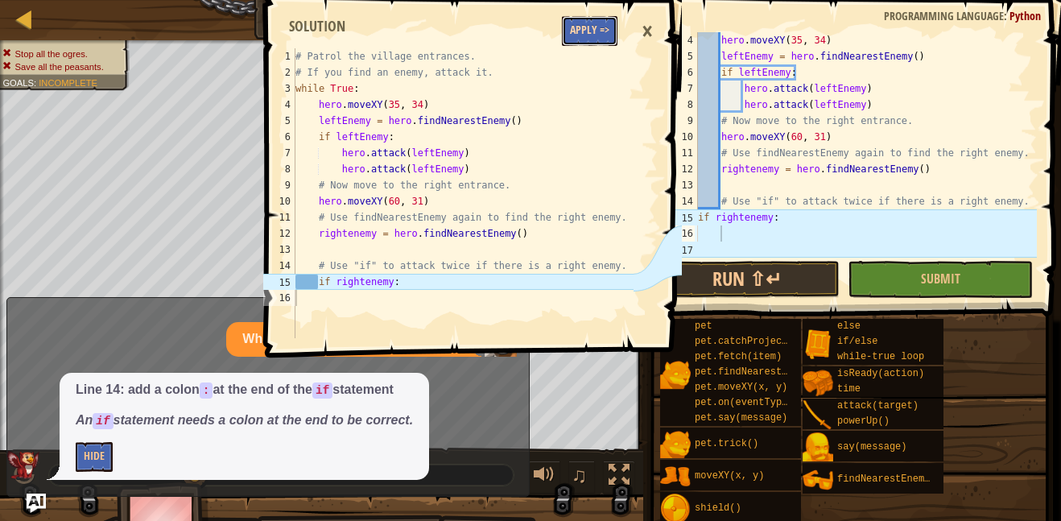
click at [610, 20] on button "Apply =>" at bounding box center [590, 31] width 56 height 30
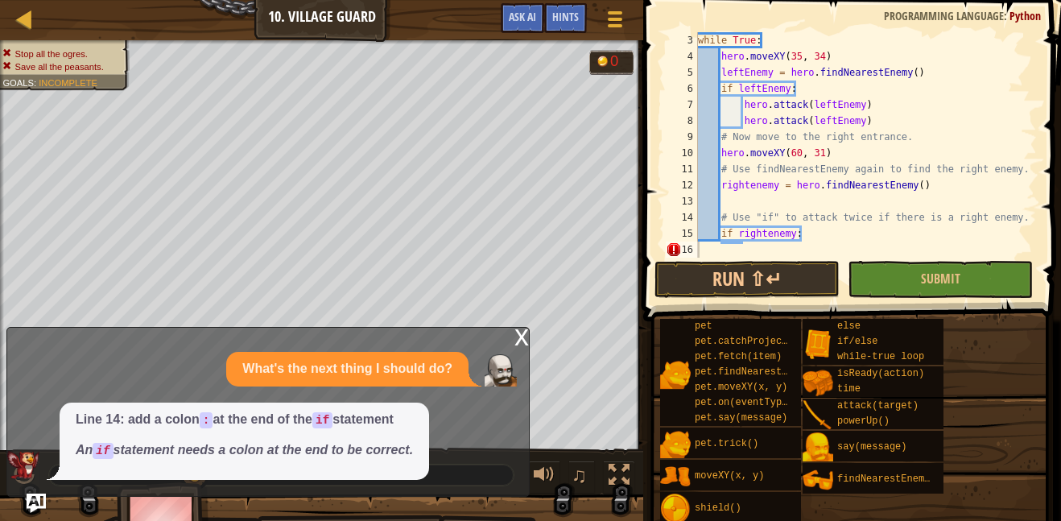
click at [753, 245] on div "while True : hero . moveXY ( 35 , 34 ) leftEnemy = hero . findNearestEnemy ( ) …" at bounding box center [866, 161] width 342 height 258
click at [745, 248] on div "while True : hero . moveXY ( 35 , 34 ) leftEnemy = hero . findNearestEnemy ( ) …" at bounding box center [866, 161] width 342 height 258
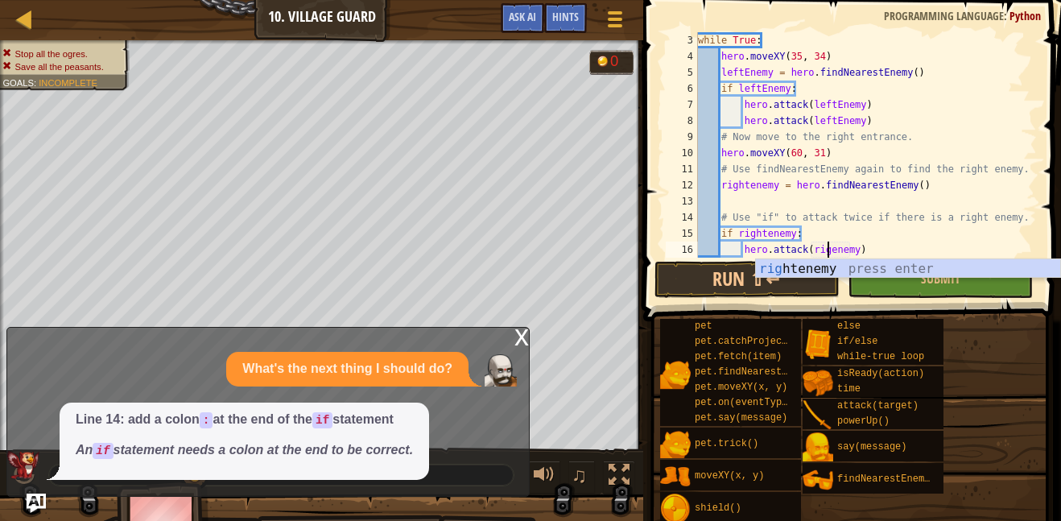
type textarea "hero.attack(rightenemy)"
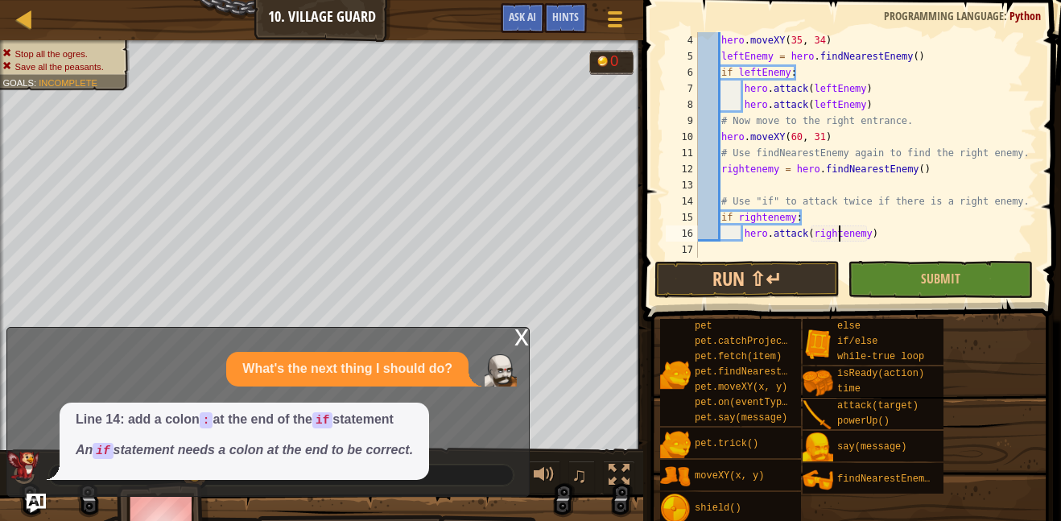
click at [901, 235] on div "hero . moveXY ( 35 , 34 ) leftEnemy = hero . findNearestEnemy ( ) if leftEnemy …" at bounding box center [866, 161] width 342 height 258
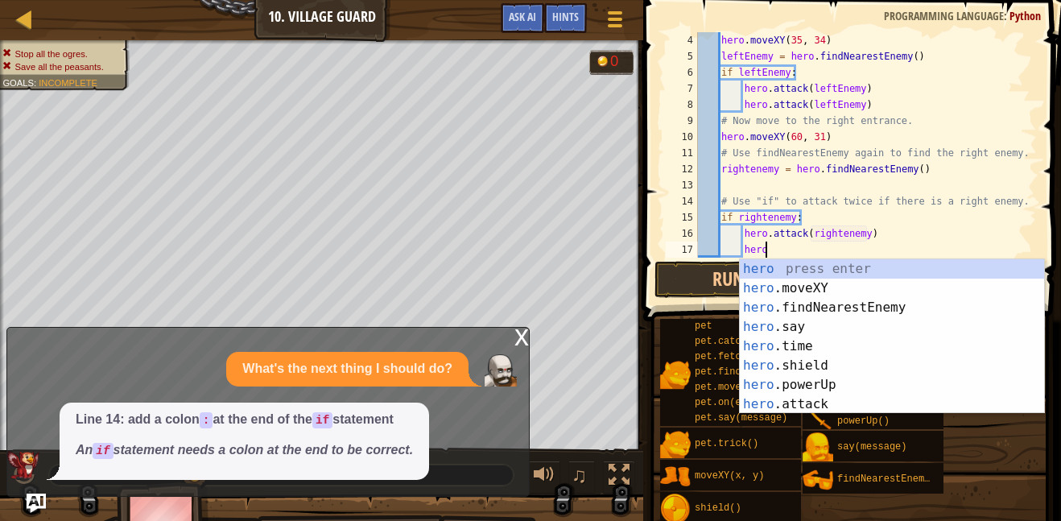
scroll to position [7, 9]
click at [926, 403] on div "hero press enter hero .moveXY press enter hero .findNearestEnemy press enter he…" at bounding box center [892, 355] width 304 height 193
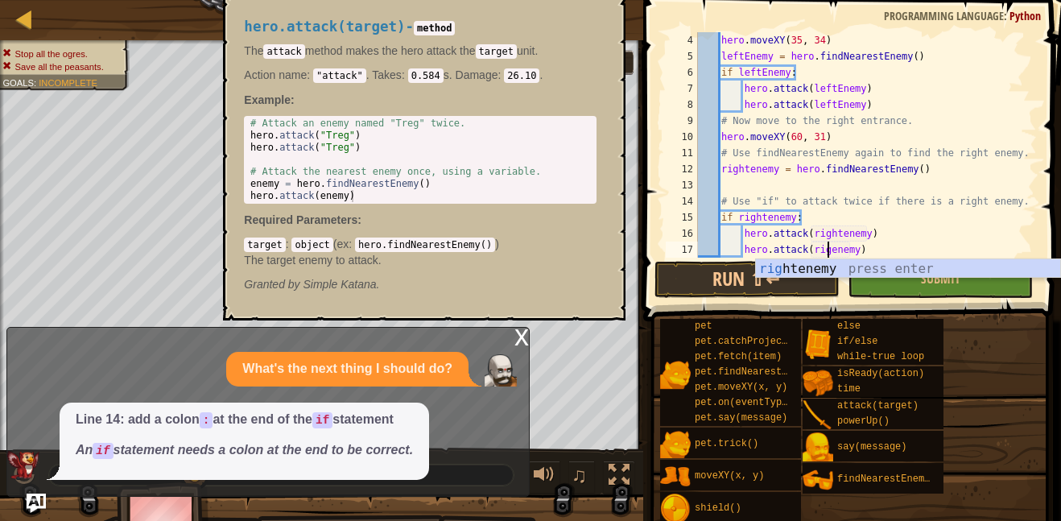
type textarea "hero.attack(rightenemy)"
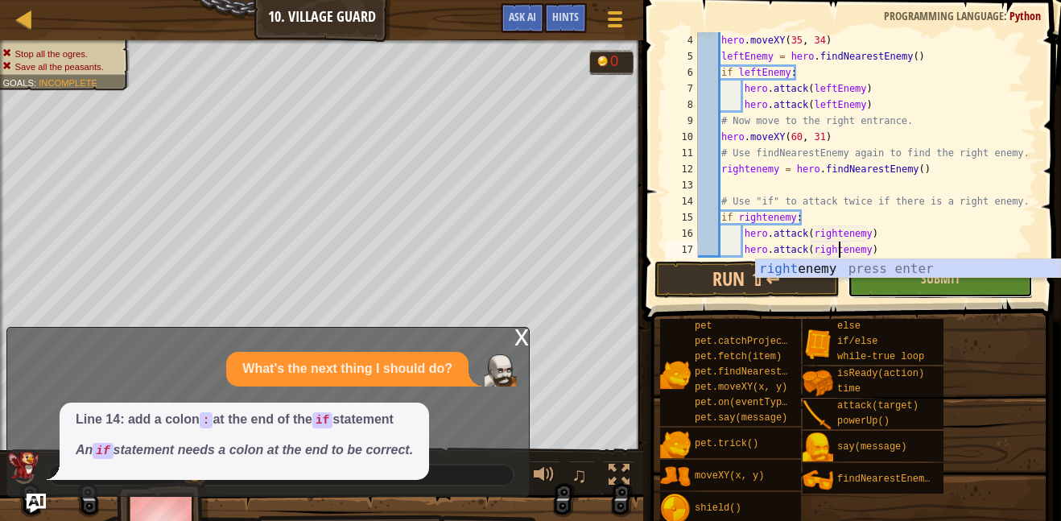
click at [962, 286] on button "Submit" at bounding box center [940, 279] width 185 height 37
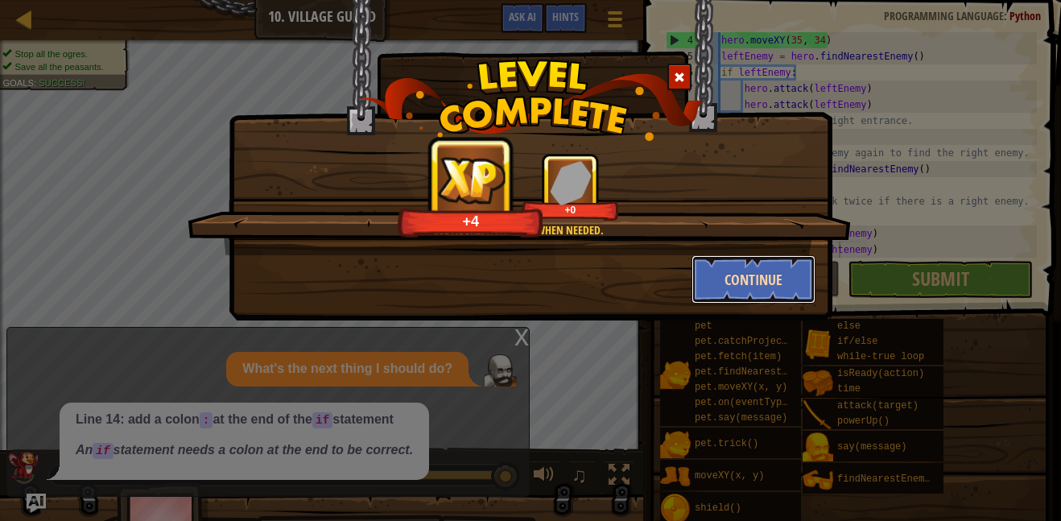
click at [718, 282] on button "Continue" at bounding box center [753, 279] width 125 height 48
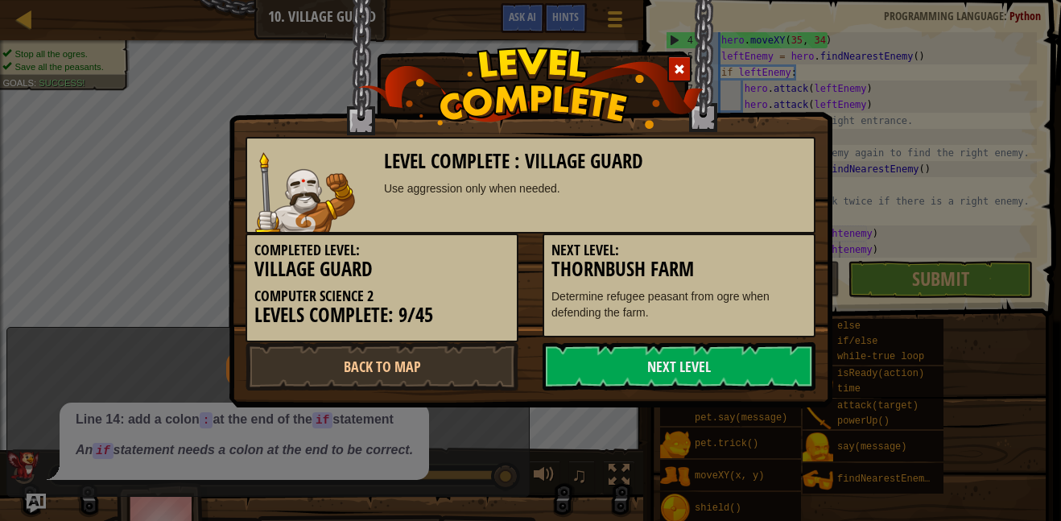
click at [674, 393] on div "Level Complete : Village Guard Use aggression only when needed. Completed Level…" at bounding box center [531, 203] width 604 height 407
click at [662, 378] on link "Next Level" at bounding box center [679, 366] width 273 height 48
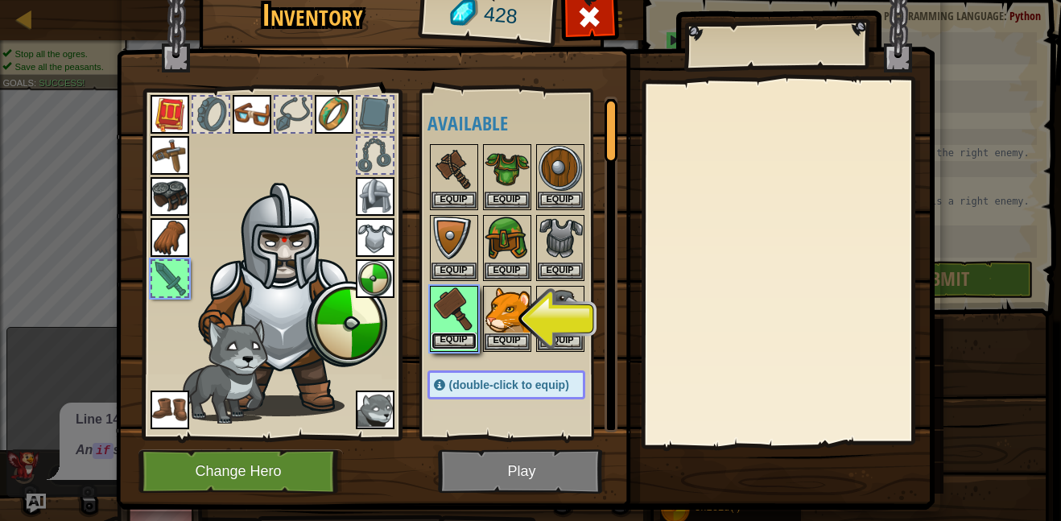
click at [439, 336] on button "Equip" at bounding box center [453, 340] width 45 height 17
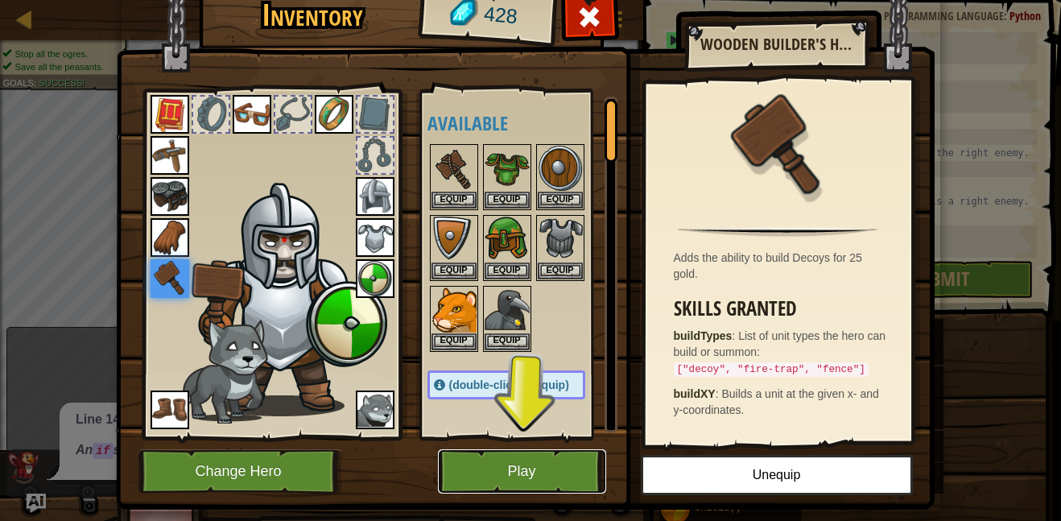
click at [504, 466] on button "Play" at bounding box center [522, 471] width 168 height 44
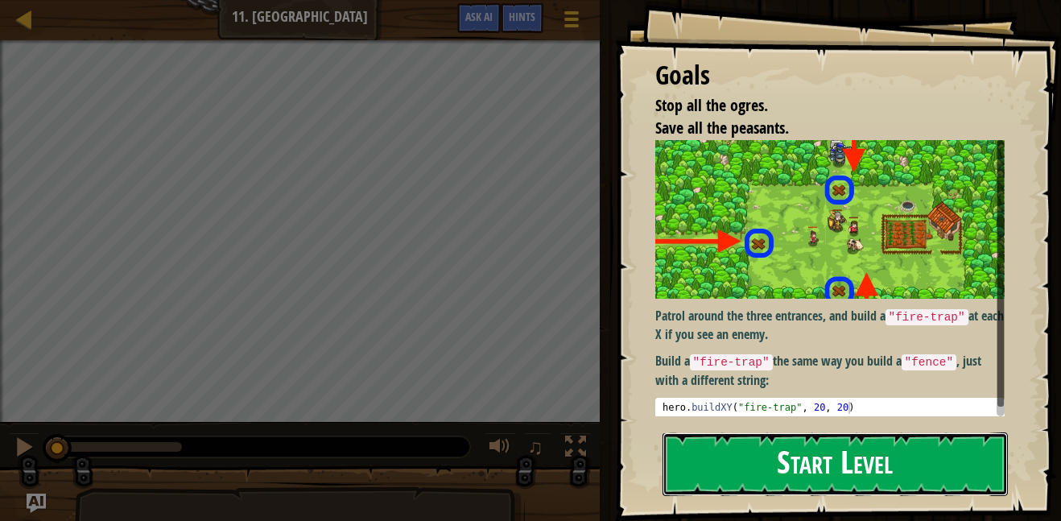
click at [842, 474] on button "Start Level" at bounding box center [834, 464] width 345 height 64
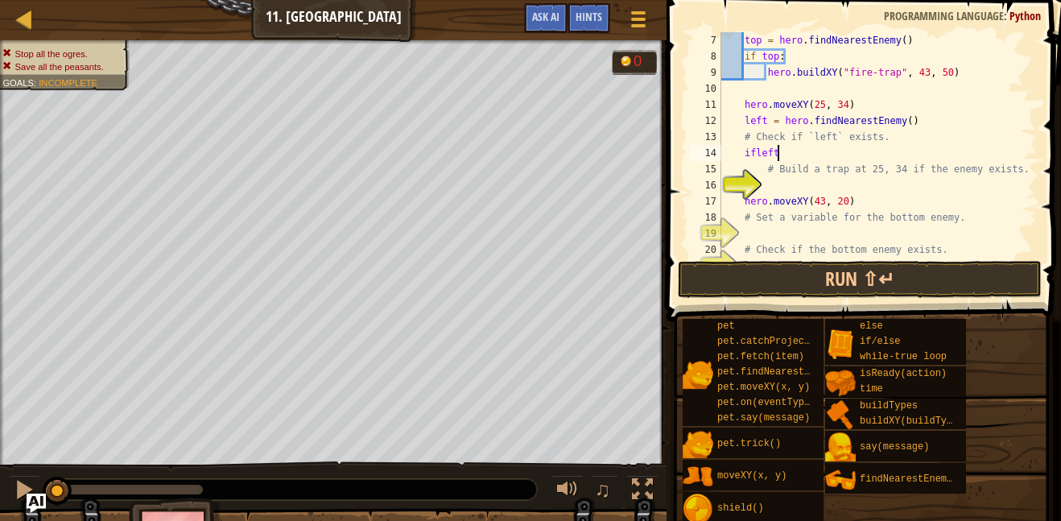
scroll to position [7, 7]
type textarea "if left:"
click at [809, 183] on div "top = hero . findNearestEnemy ( ) if top : hero . buildXY ( "fire-trap" , 43 , …" at bounding box center [877, 161] width 319 height 258
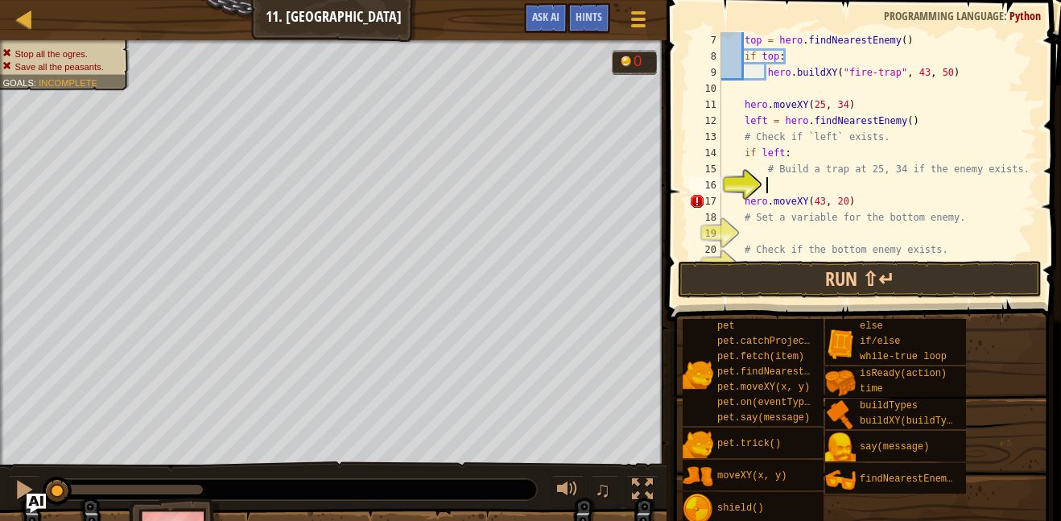
click at [812, 155] on div "top = hero . findNearestEnemy ( ) if top : hero . buildXY ( "fire-trap" , 43 , …" at bounding box center [877, 161] width 319 height 258
type textarea "if left:"
click at [800, 186] on div "top = hero . findNearestEnemy ( ) if top : hero . buildXY ( "fire-trap" , 43 , …" at bounding box center [877, 161] width 319 height 258
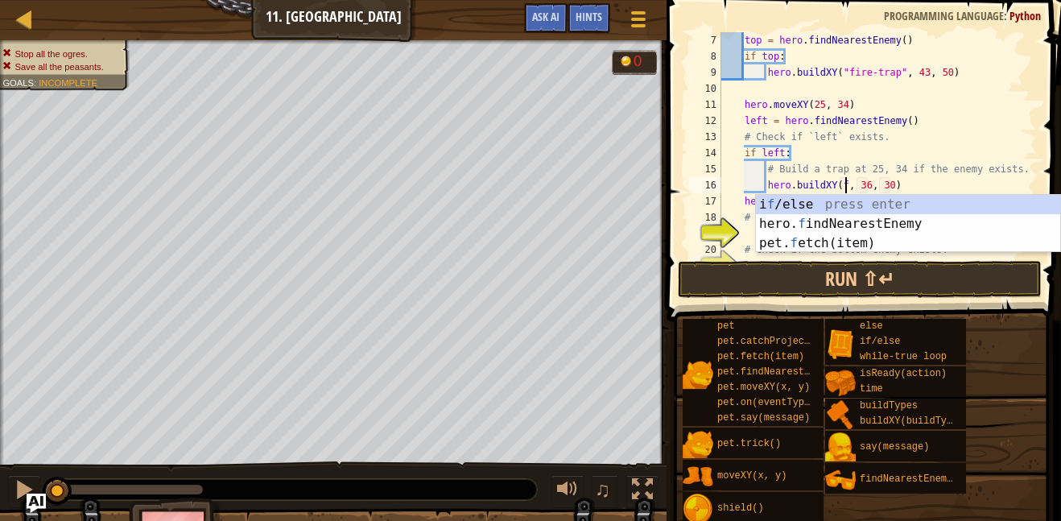
scroll to position [7, 19]
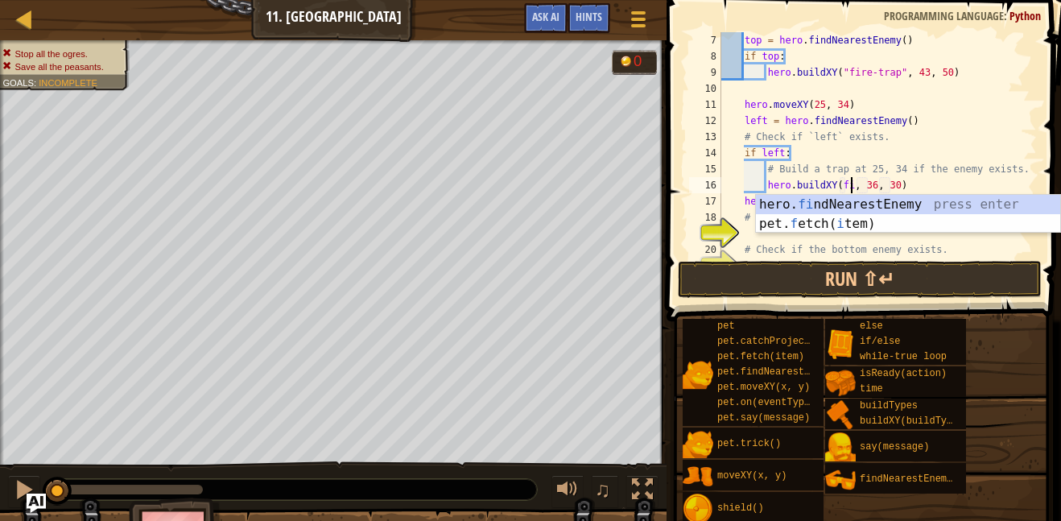
type textarea "hero.buildXY(fi, 36, 30)"
